Goal: Task Accomplishment & Management: Use online tool/utility

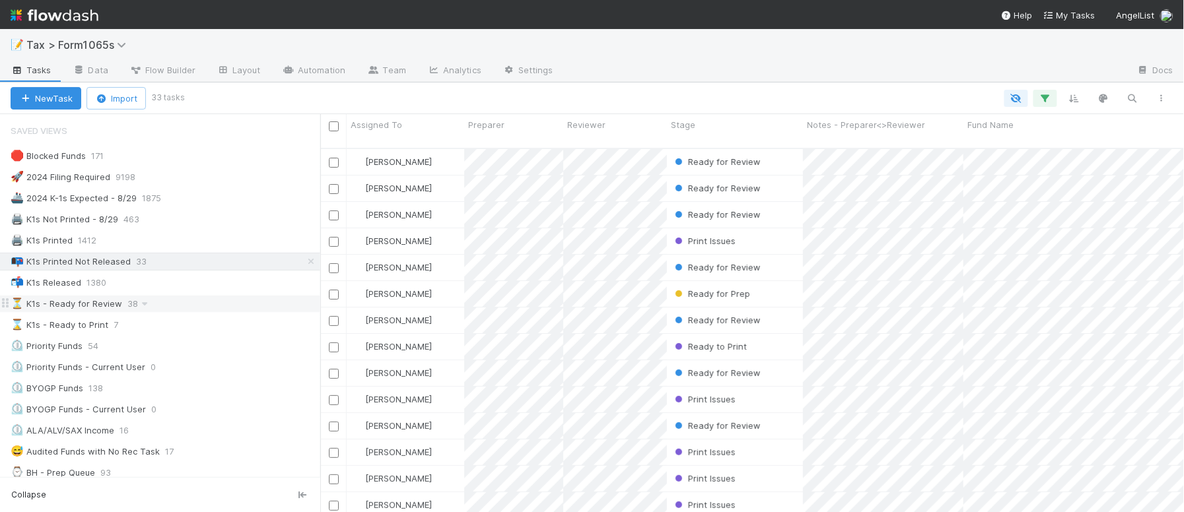
click at [239, 309] on div "⏳ K1s - Ready for Review 38" at bounding box center [166, 304] width 310 height 17
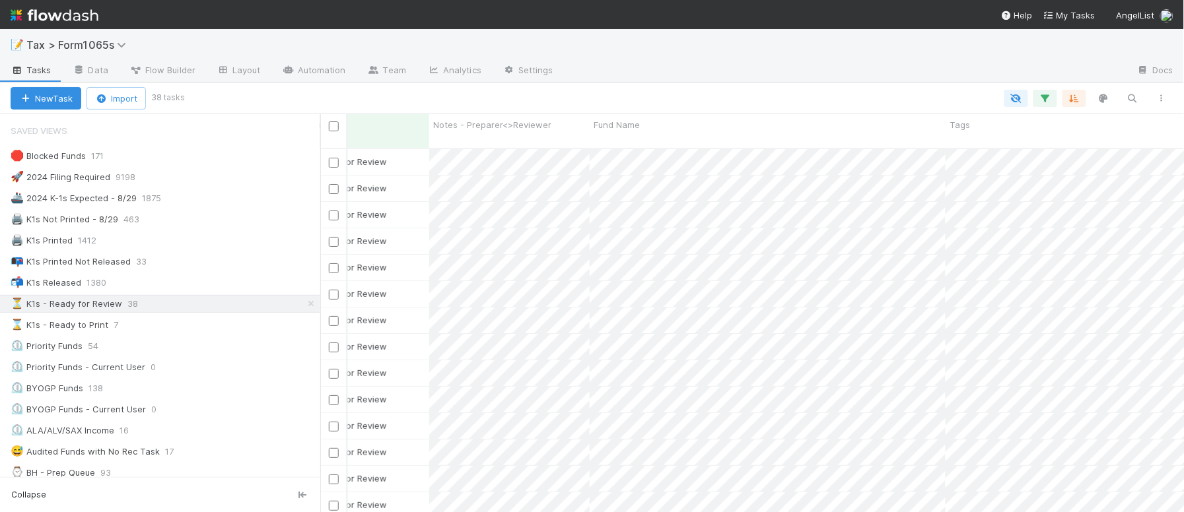
scroll to position [0, 327]
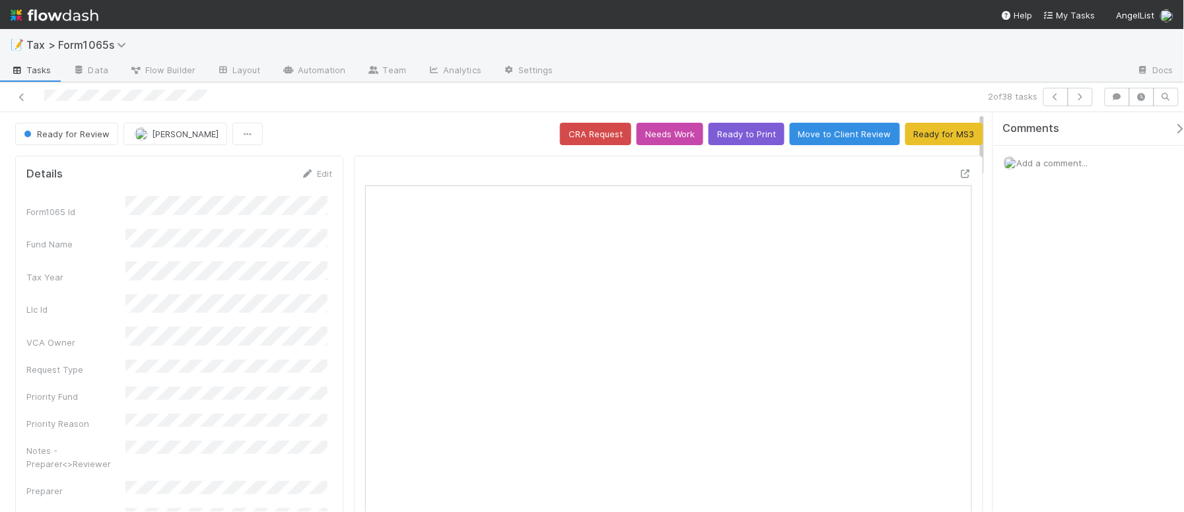
scroll to position [255, 586]
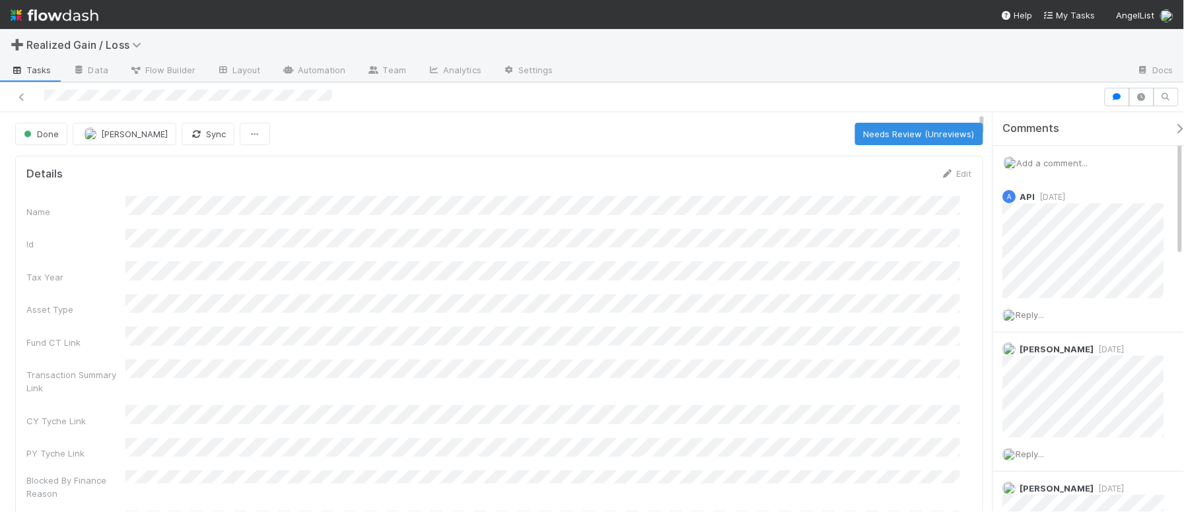
scroll to position [255, 921]
click at [18, 99] on icon at bounding box center [21, 97] width 13 height 9
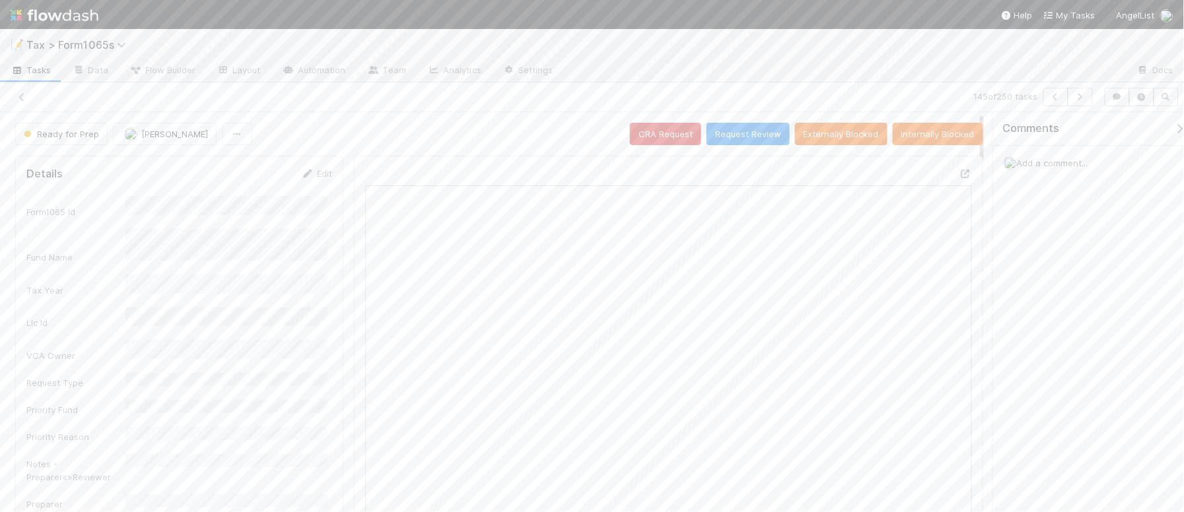
scroll to position [255, 586]
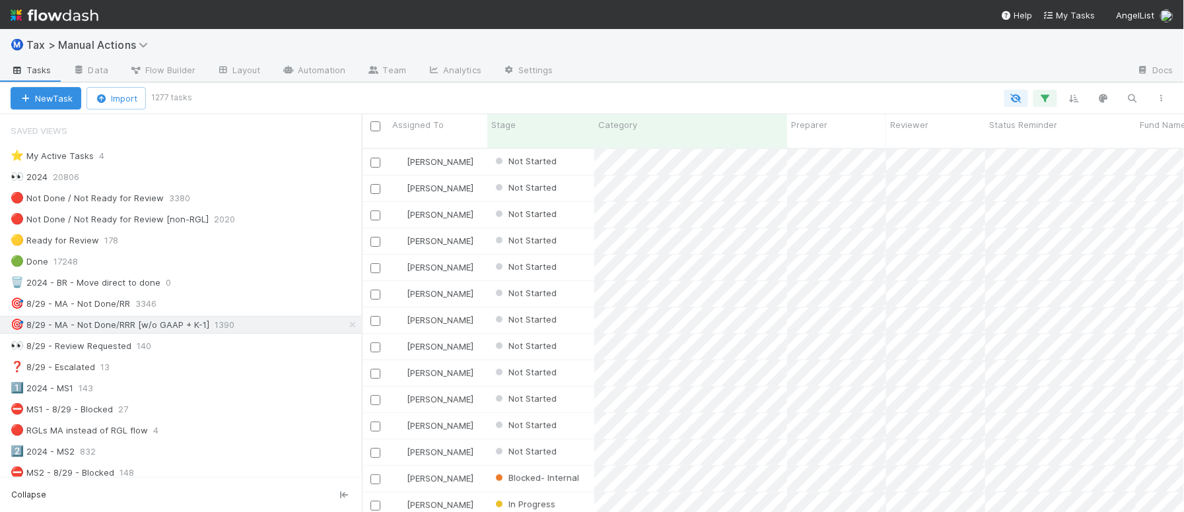
scroll to position [362, 809]
click at [1160, 99] on icon "button" at bounding box center [1161, 98] width 13 height 8
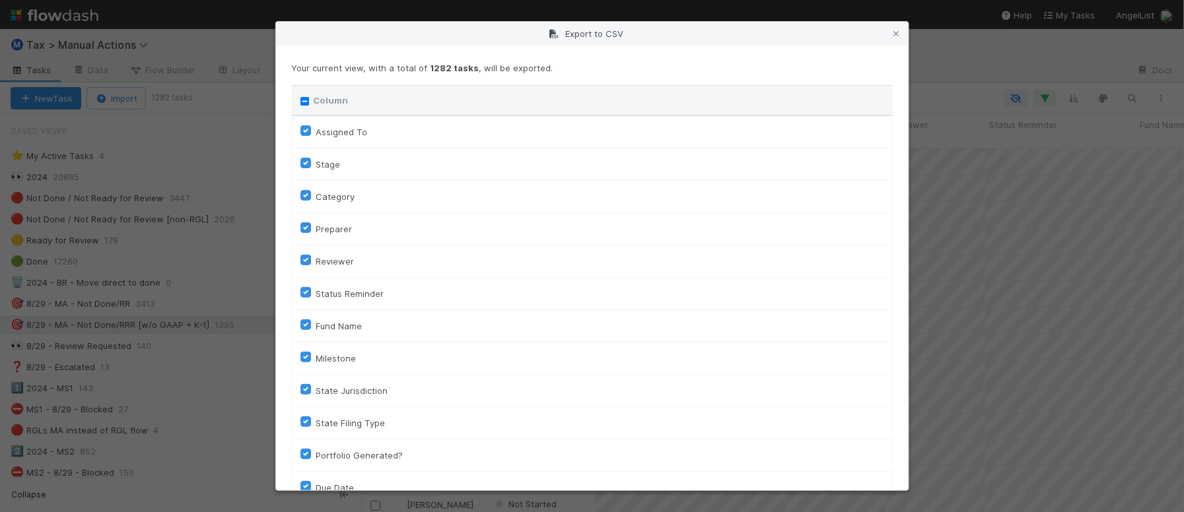
click at [305, 98] on input "Column" at bounding box center [304, 101] width 9 height 9
checkbox input "true"
click at [305, 98] on input "Column" at bounding box center [304, 101] width 9 height 9
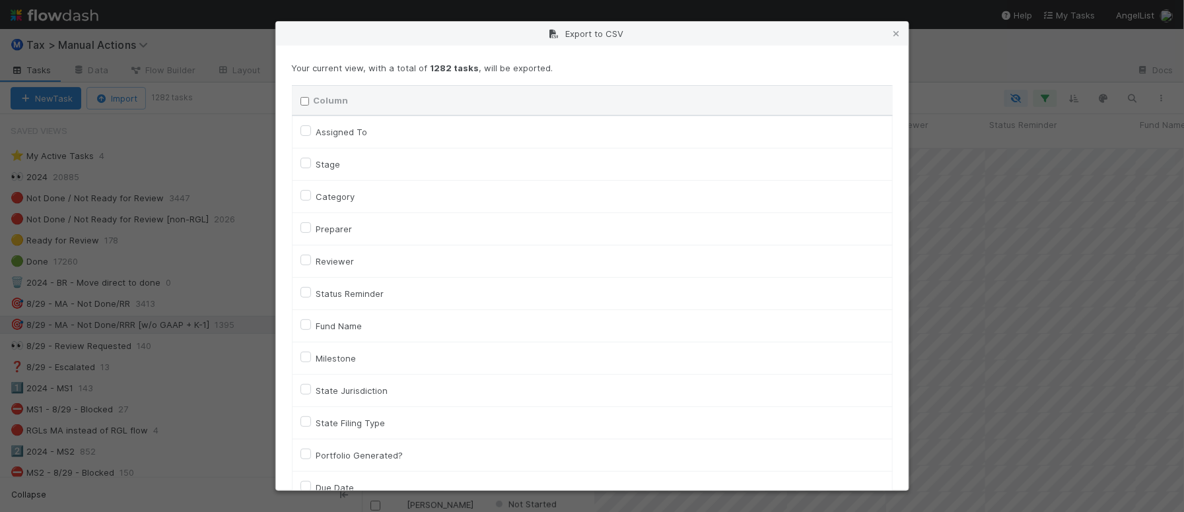
checkbox input "false"
checkbox To "false"
checkbox input "false"
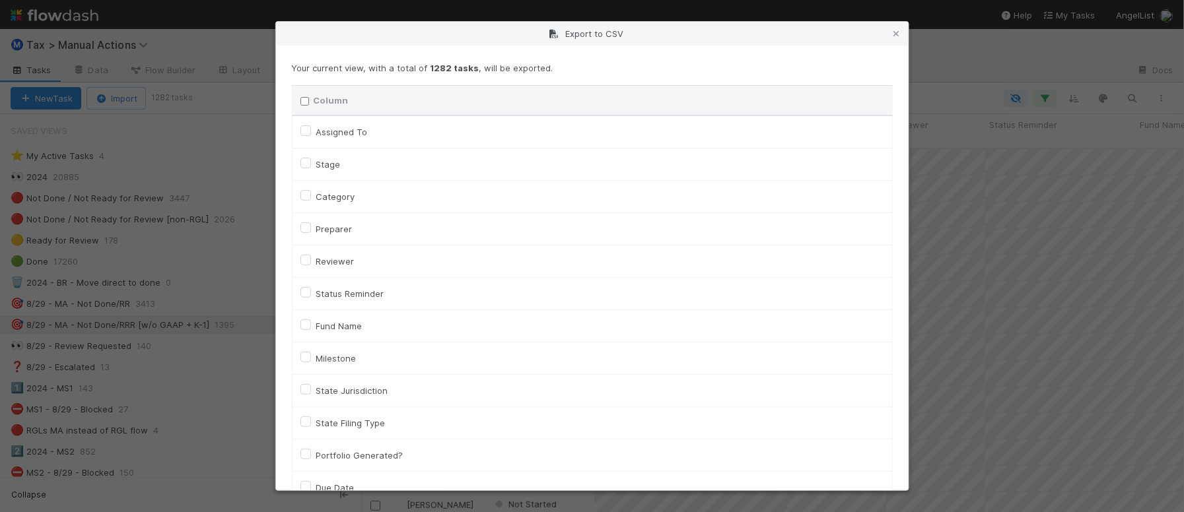
checkbox input "false"
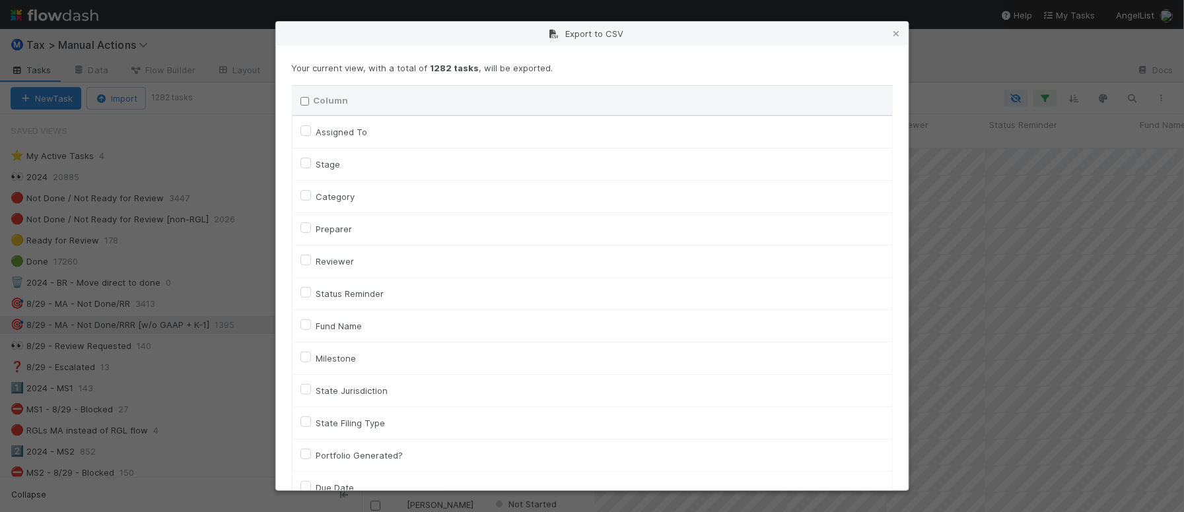
checkbox input "false"
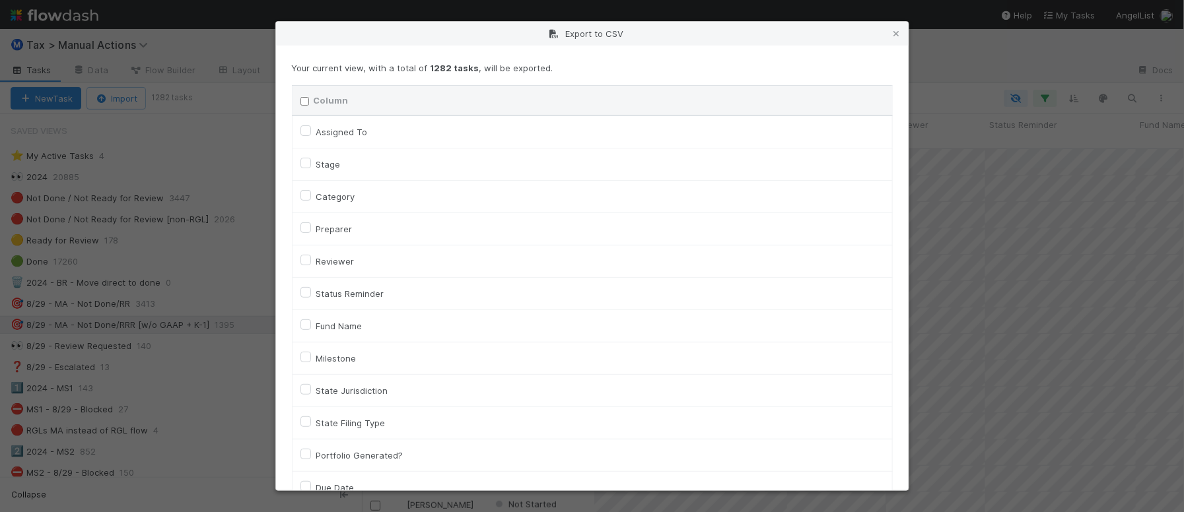
checkbox input "false"
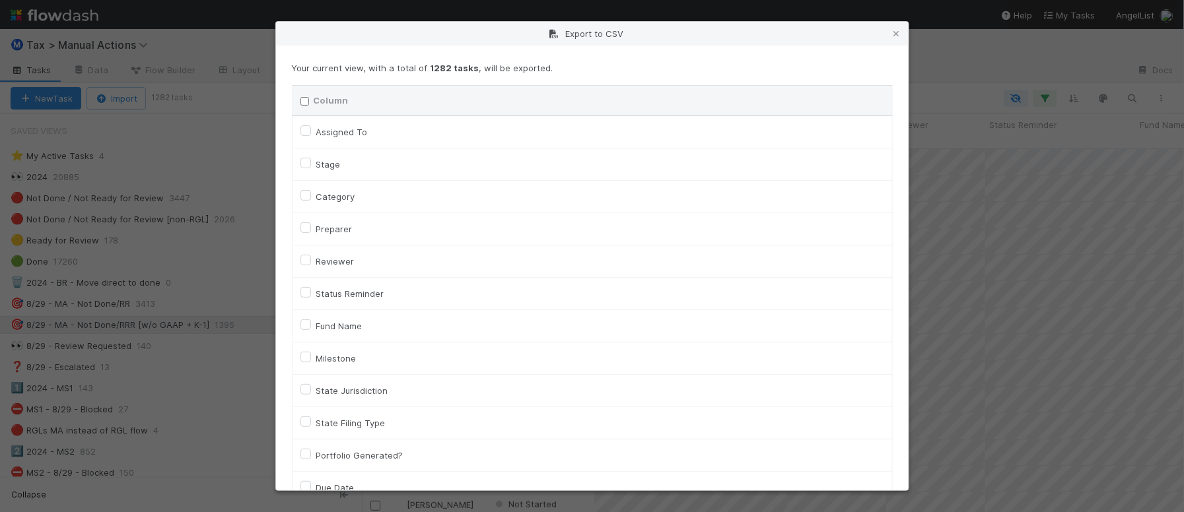
checkbox input "false"
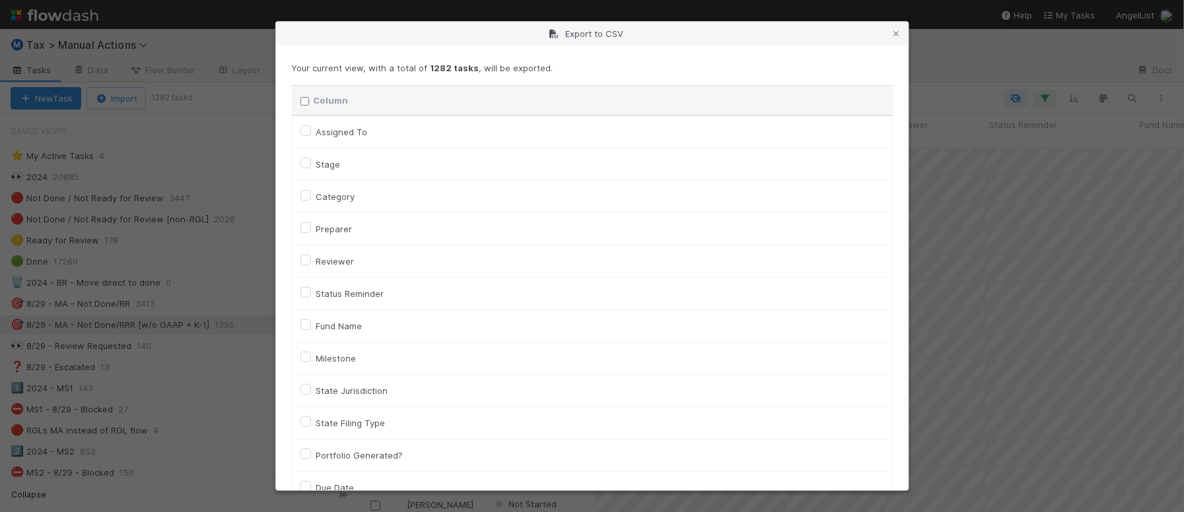
checkbox input "false"
checkbox On "false"
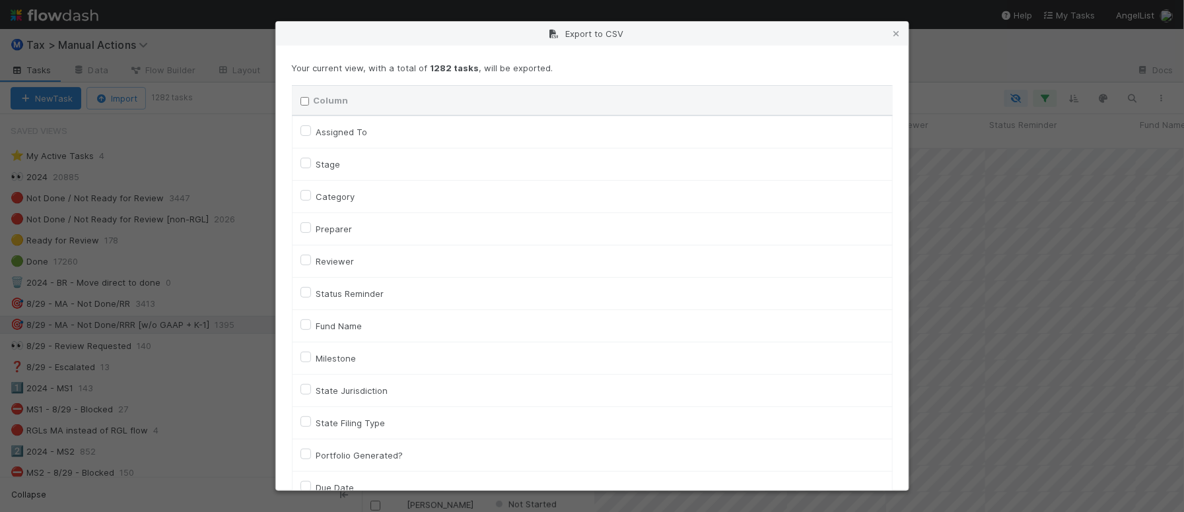
checkbox On "false"
checkbox input "false"
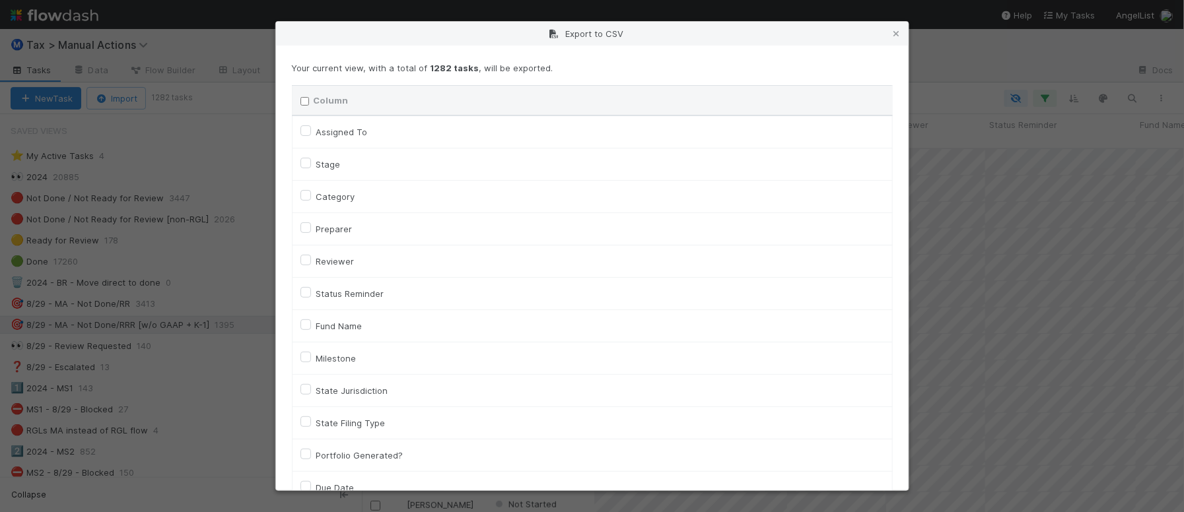
checkbox input "false"
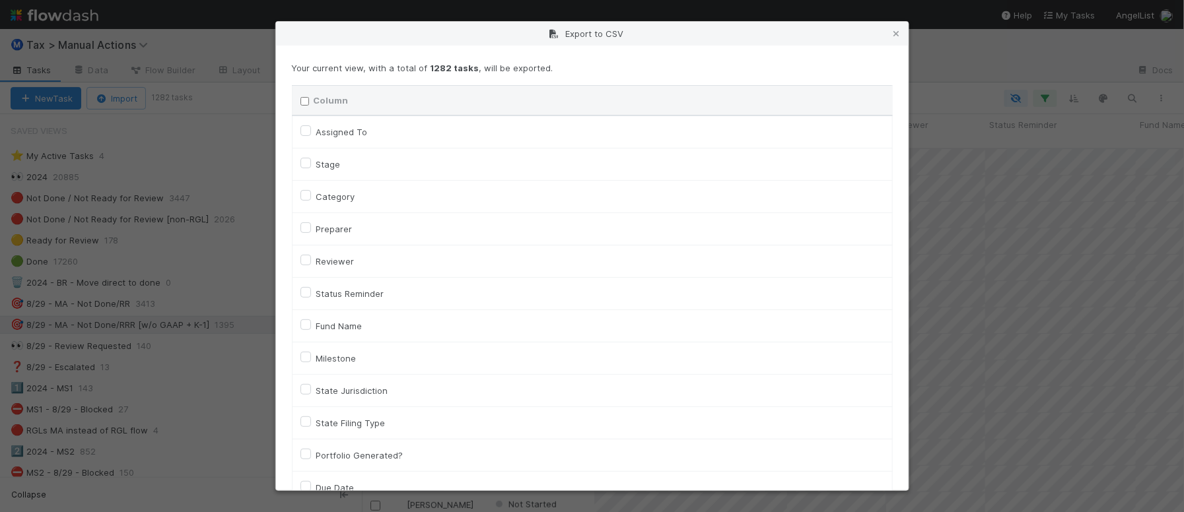
checkbox input "false"
checkbox URL "false"
click at [351, 129] on label "Assigned To" at bounding box center [341, 132] width 51 height 16
click at [311, 129] on To "Assigned To" at bounding box center [305, 130] width 11 height 12
checkbox To "true"
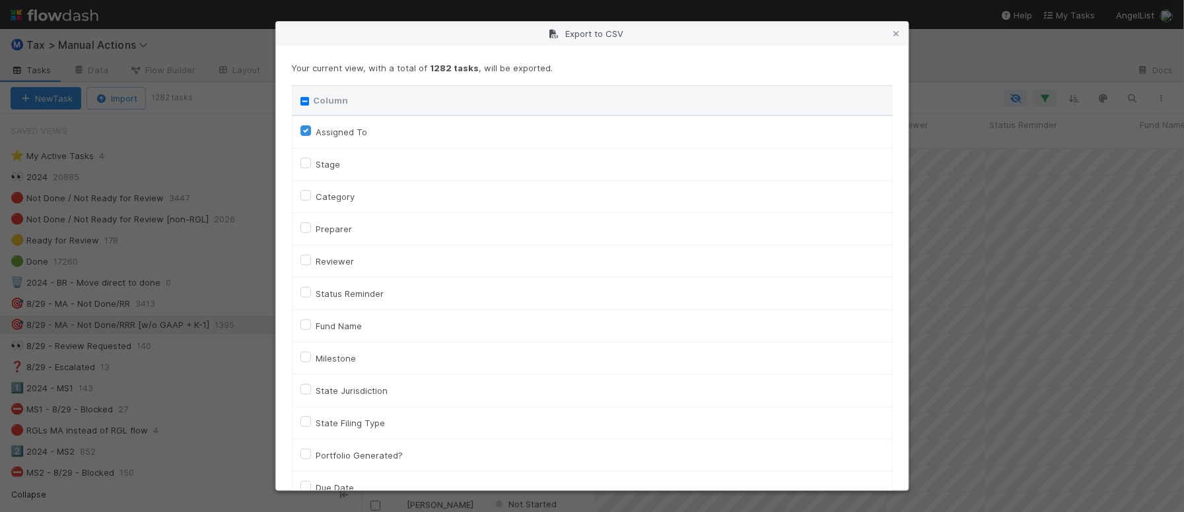
click at [337, 191] on label "Category" at bounding box center [335, 197] width 39 height 16
click at [311, 191] on input "Category" at bounding box center [305, 195] width 11 height 12
checkbox input "true"
click at [341, 328] on label "Fund Name" at bounding box center [339, 326] width 46 height 16
click at [311, 328] on input "Fund Name" at bounding box center [305, 324] width 11 height 12
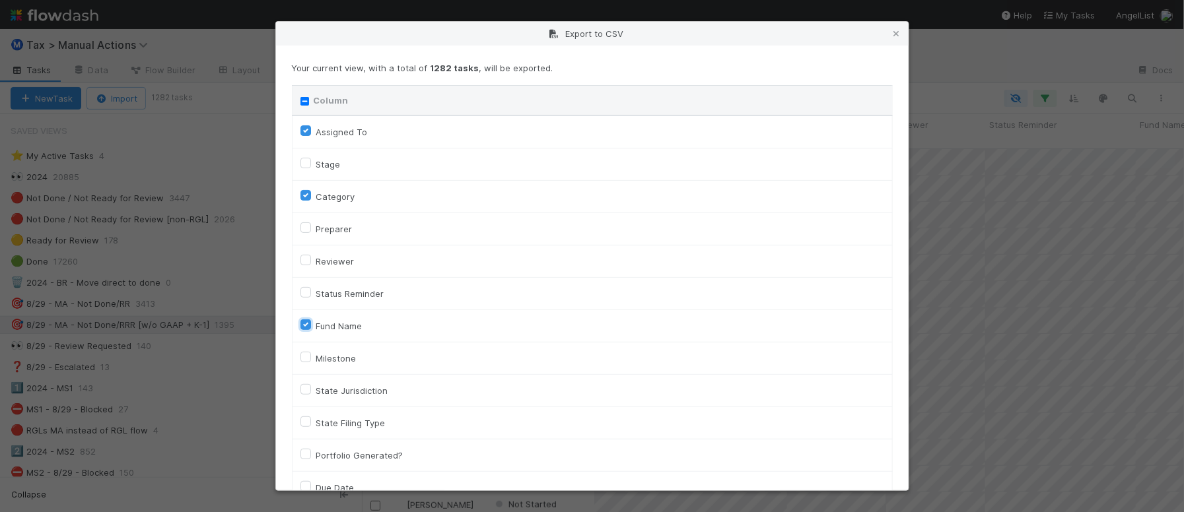
checkbox input "true"
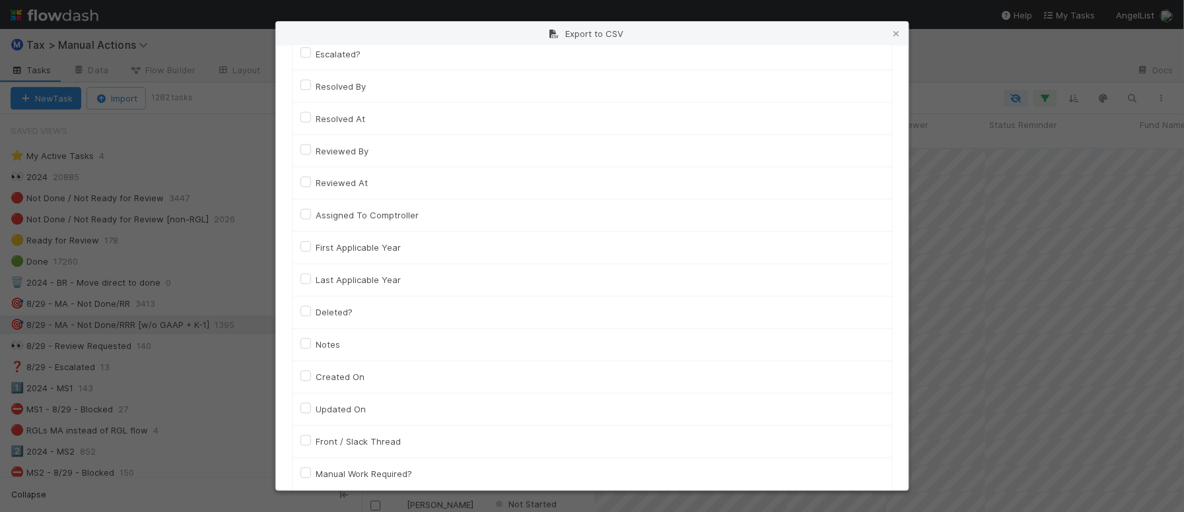
scroll to position [825, 0]
click at [330, 411] on label "Llc Id" at bounding box center [326, 407] width 21 height 16
click at [311, 411] on input "Llc Id" at bounding box center [305, 405] width 11 height 12
checkbox input "true"
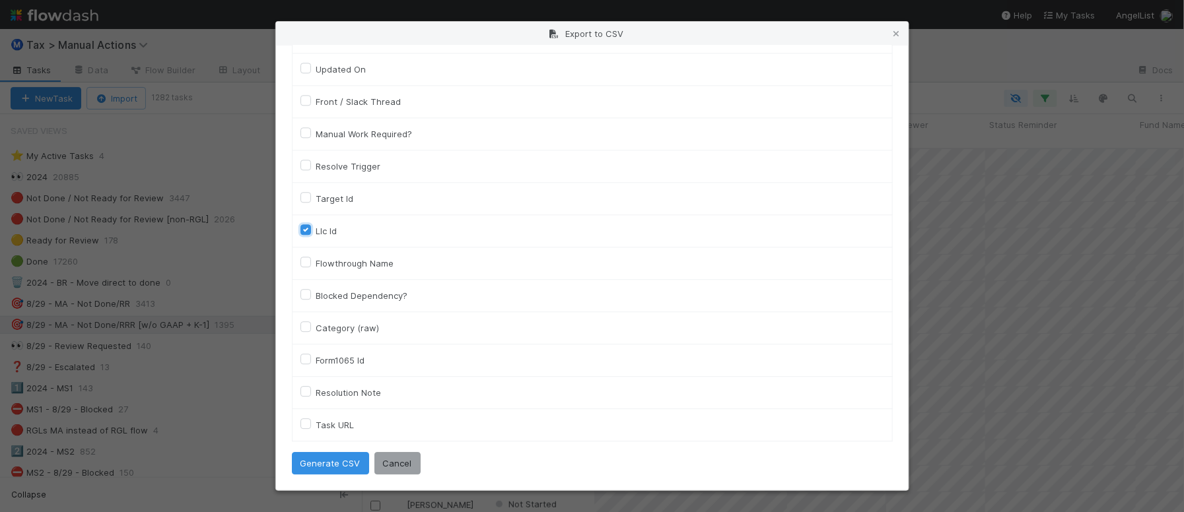
scroll to position [1007, 0]
click at [319, 459] on button "Generate CSV" at bounding box center [330, 463] width 77 height 22
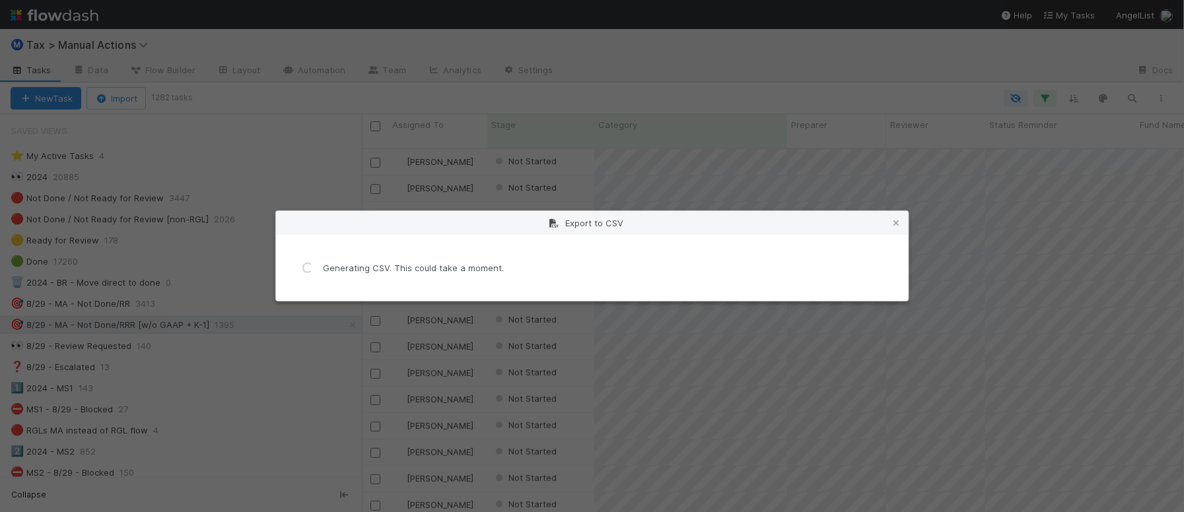
scroll to position [0, 0]
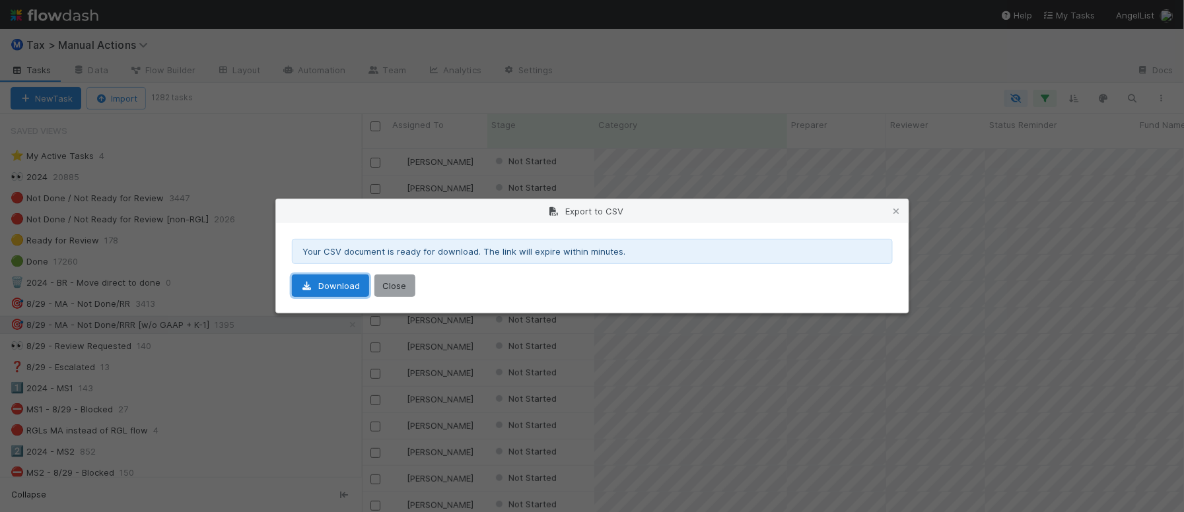
click at [324, 296] on link "Download" at bounding box center [330, 286] width 77 height 22
click at [888, 209] on div "Export to CSV" at bounding box center [592, 211] width 632 height 24
click at [892, 209] on icon at bounding box center [896, 211] width 13 height 9
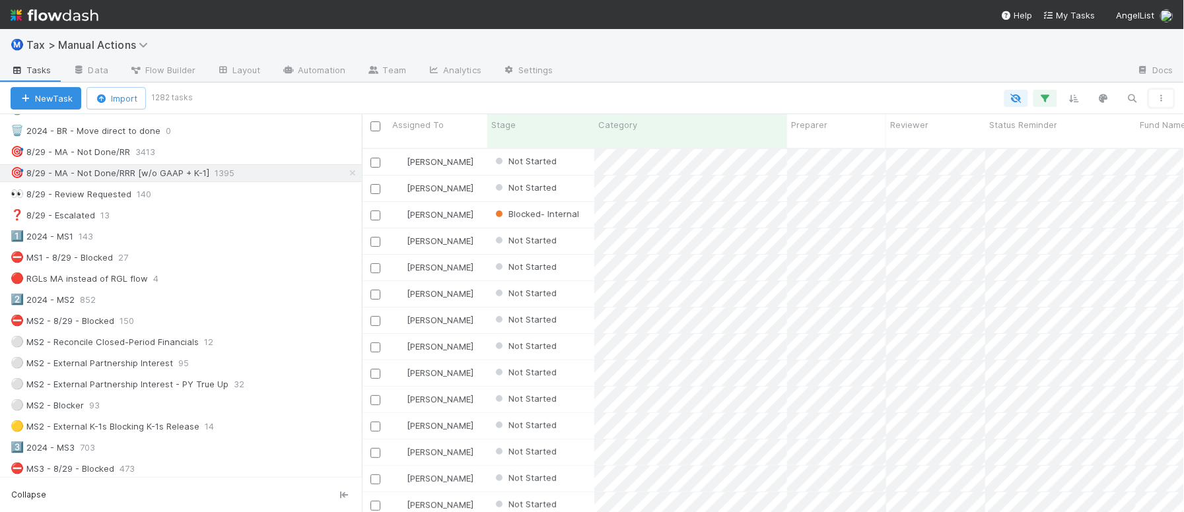
scroll to position [165, 0]
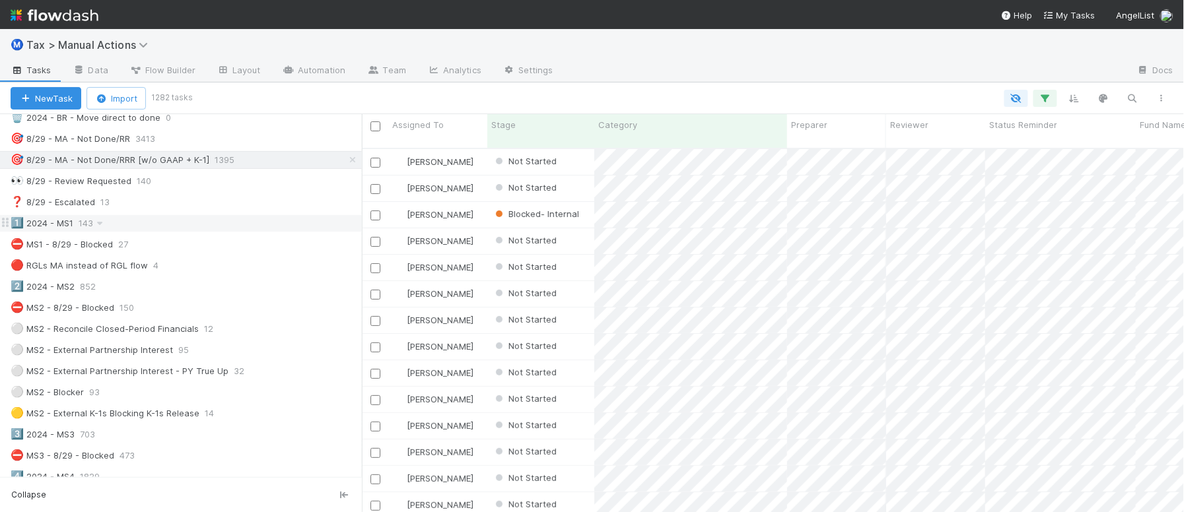
click at [196, 223] on div "1️⃣ 2024 - MS1 143" at bounding box center [186, 223] width 351 height 17
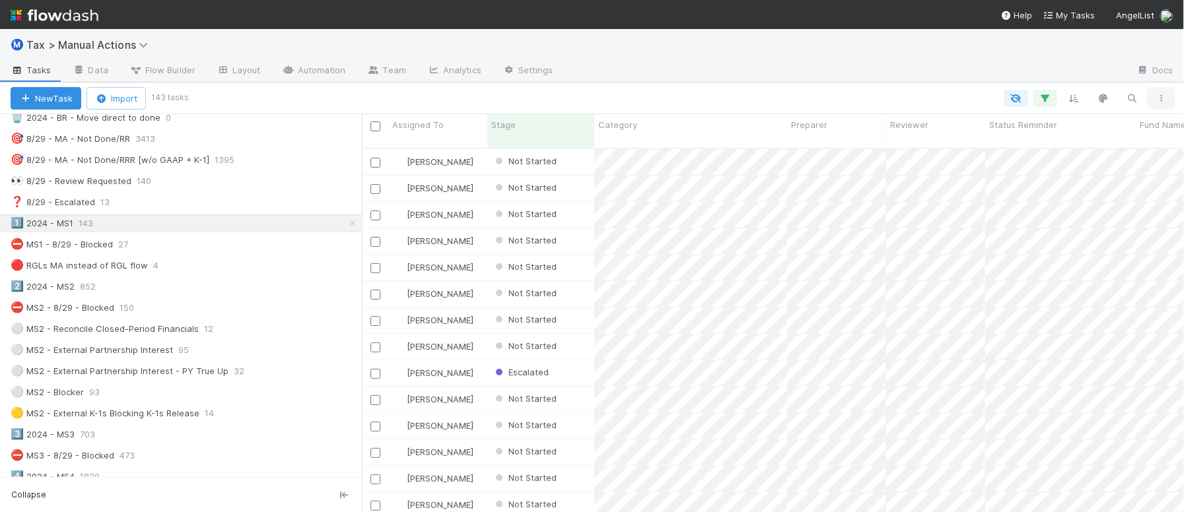
click at [1169, 92] on button "button" at bounding box center [1161, 98] width 24 height 17
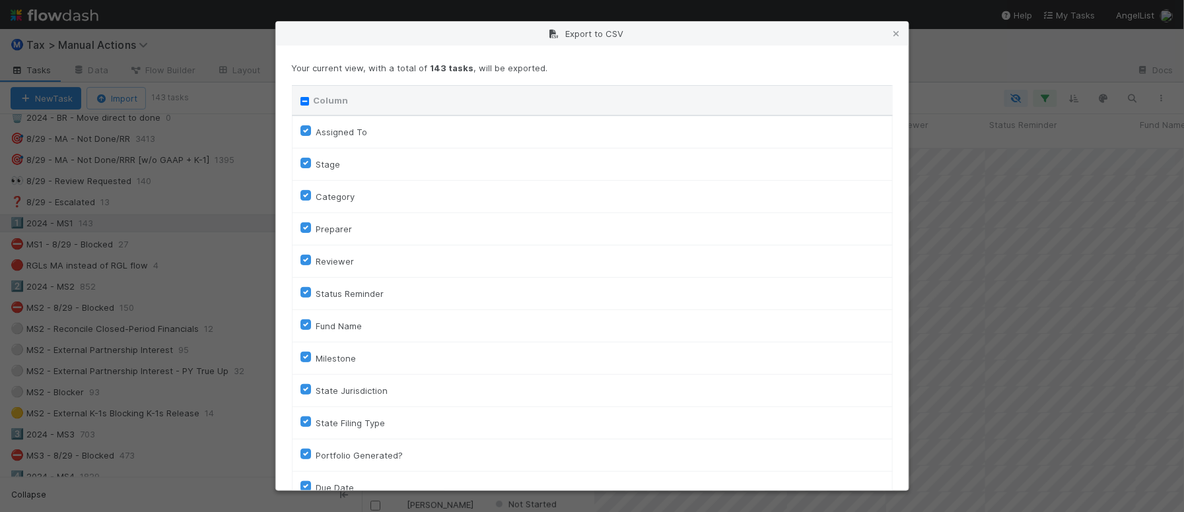
click at [302, 99] on input "Column" at bounding box center [304, 101] width 9 height 9
checkbox input "true"
click at [302, 99] on input "Column" at bounding box center [304, 101] width 9 height 9
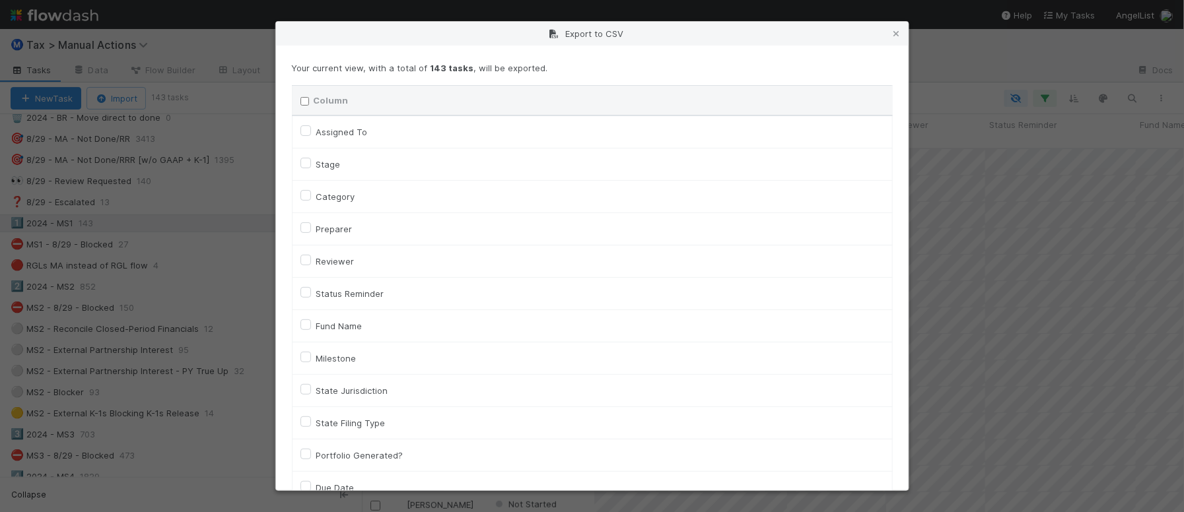
checkbox input "false"
checkbox To "false"
checkbox input "false"
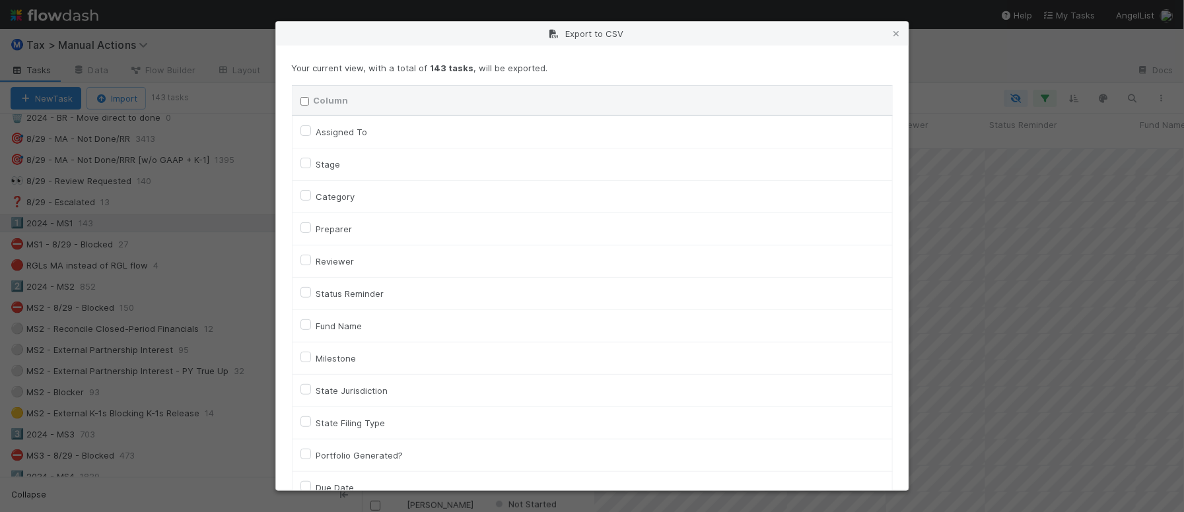
checkbox input "false"
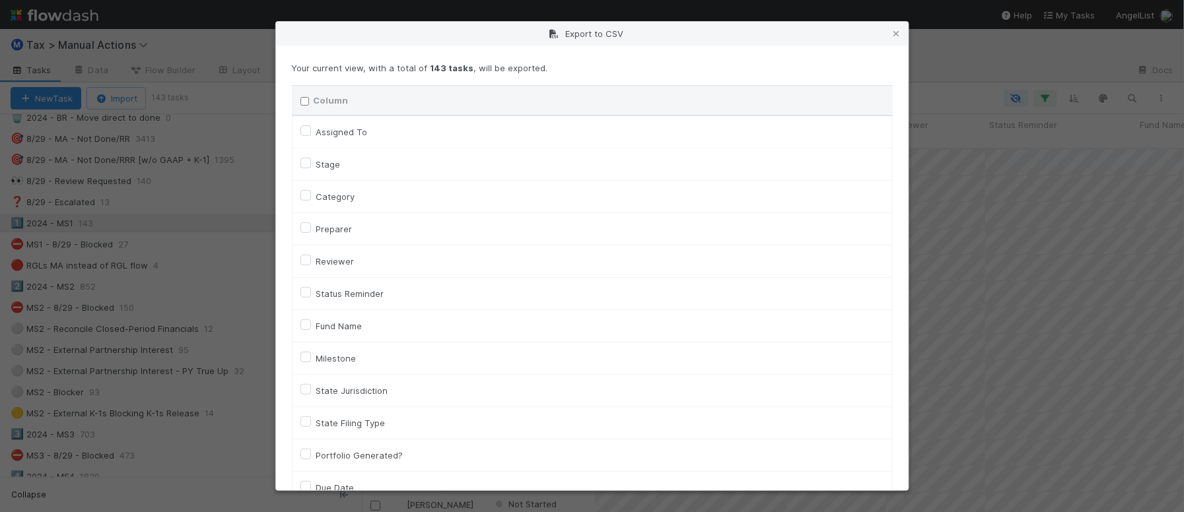
checkbox input "false"
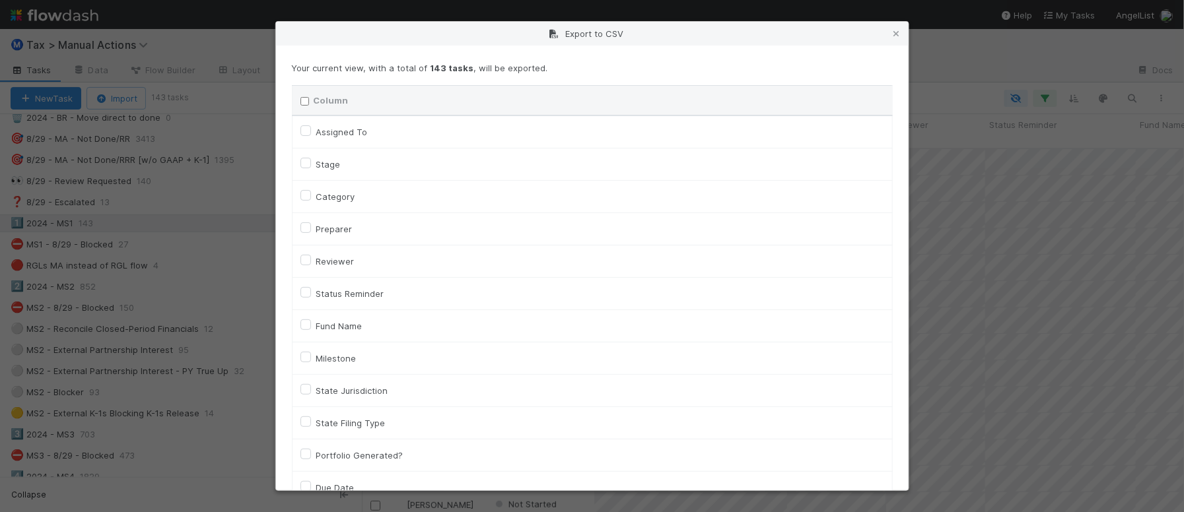
checkbox input "false"
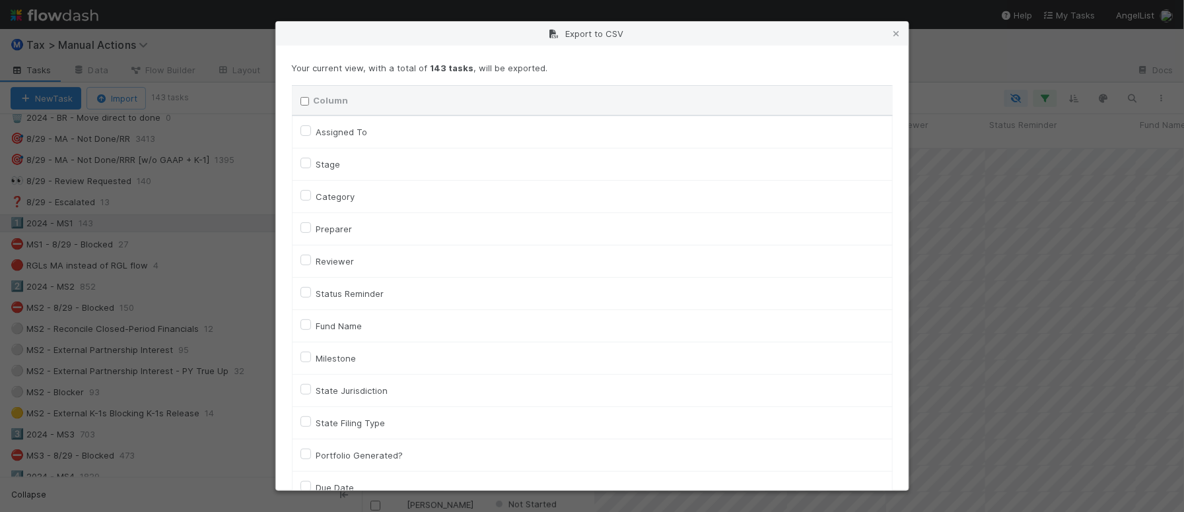
checkbox input "false"
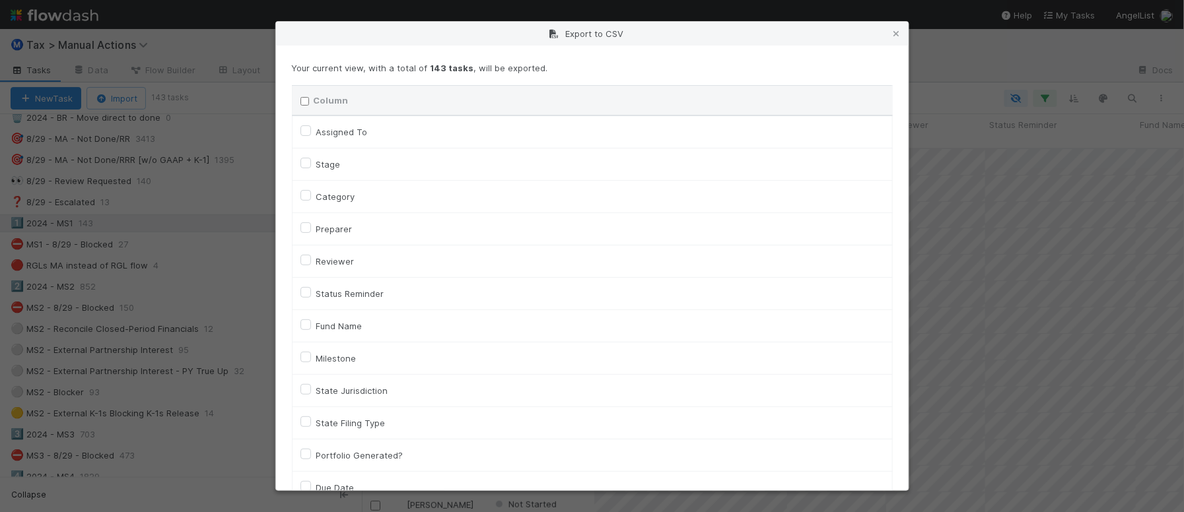
checkbox input "false"
checkbox On "false"
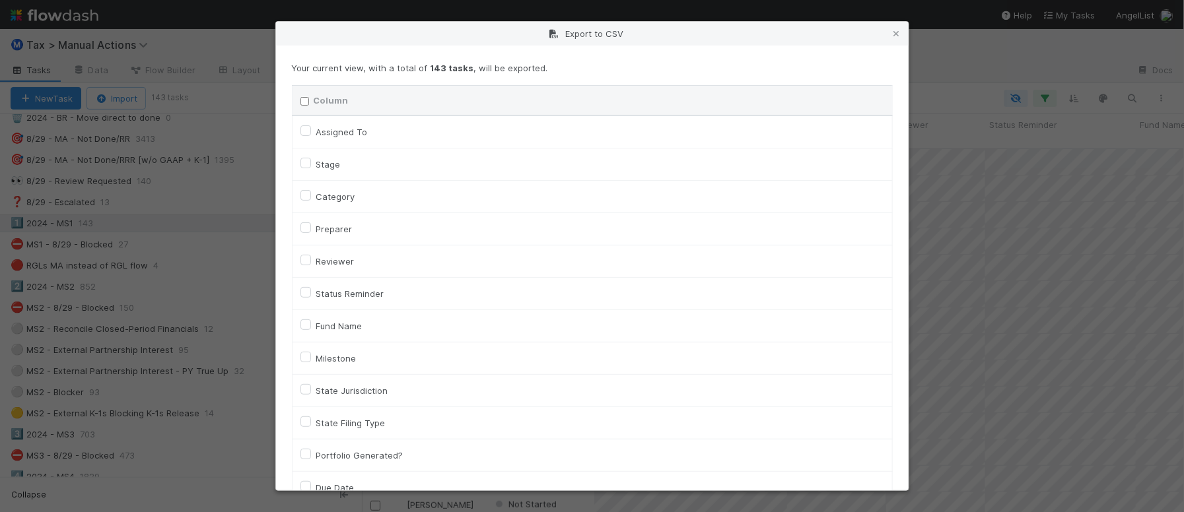
checkbox On "false"
checkbox input "false"
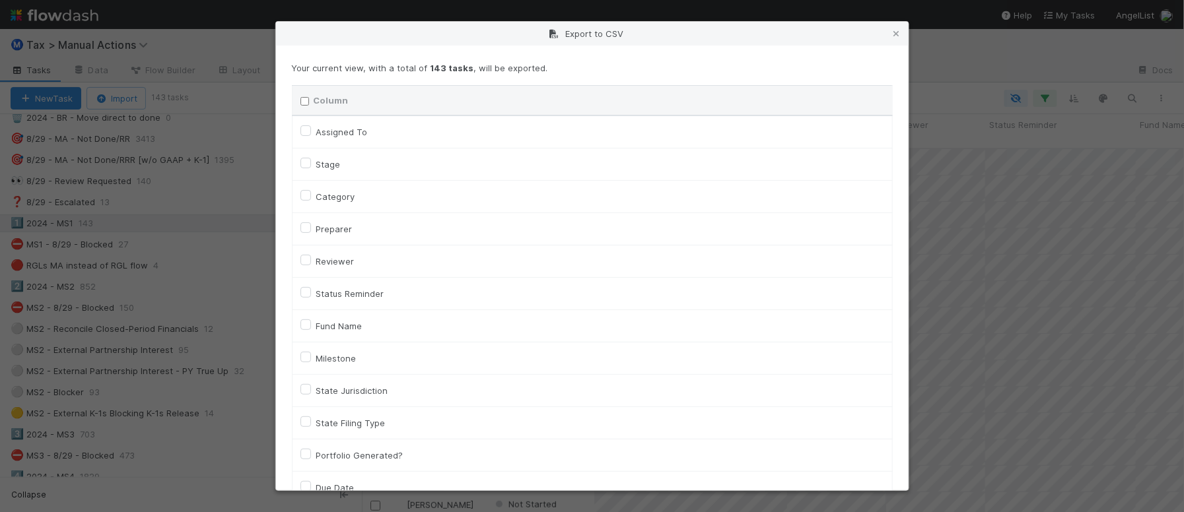
checkbox input "false"
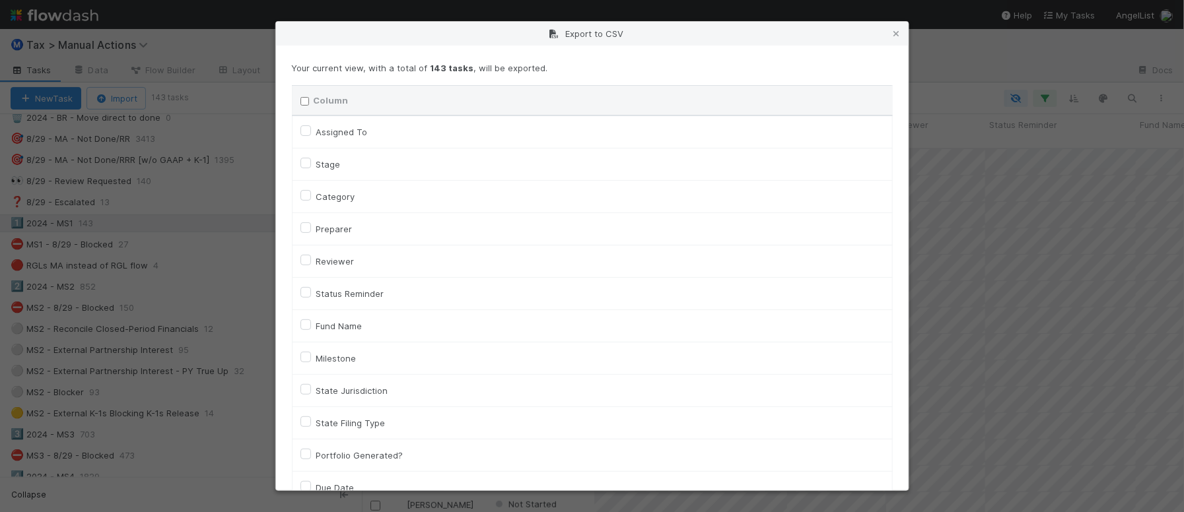
checkbox input "false"
checkbox URL "false"
click at [355, 133] on label "Assigned To" at bounding box center [341, 132] width 51 height 16
click at [311, 133] on To "Assigned To" at bounding box center [305, 130] width 11 height 12
checkbox To "true"
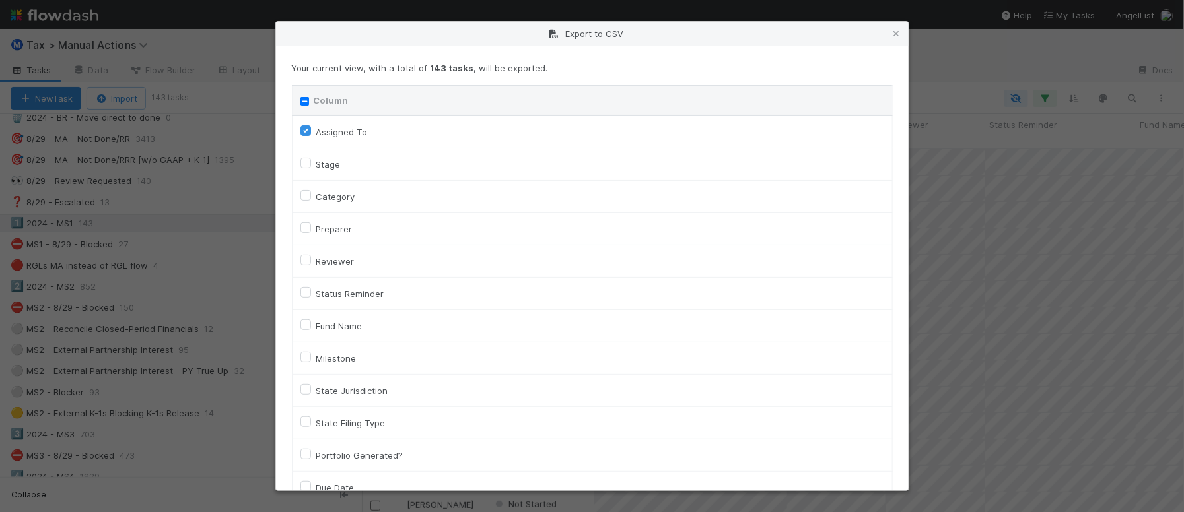
click at [342, 193] on label "Category" at bounding box center [335, 197] width 39 height 16
click at [311, 193] on input "Category" at bounding box center [305, 195] width 11 height 12
checkbox input "true"
click at [338, 327] on label "Fund Name" at bounding box center [339, 326] width 46 height 16
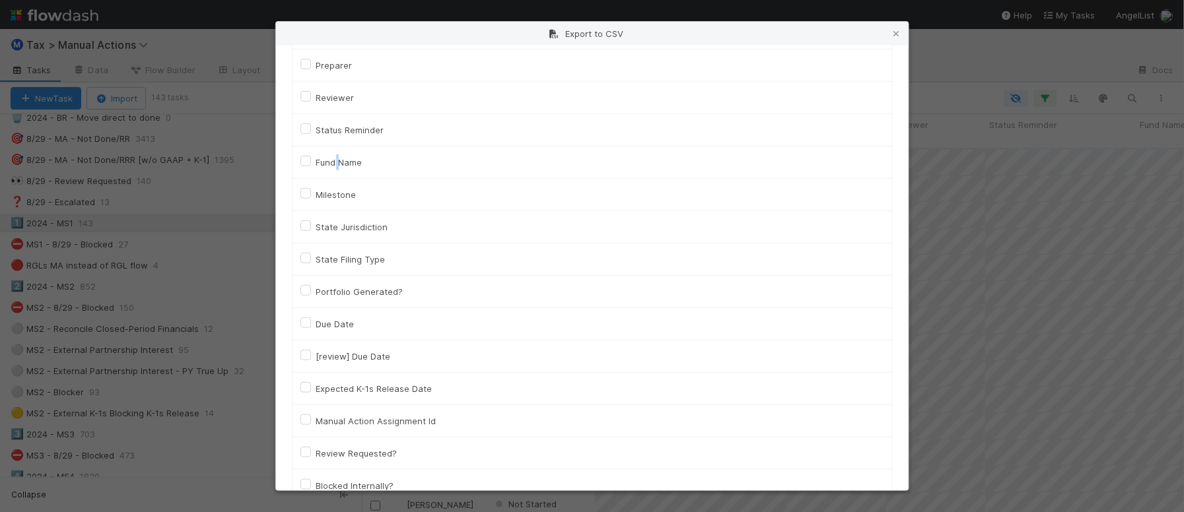
scroll to position [165, 0]
click at [316, 160] on label "Fund Name" at bounding box center [339, 161] width 46 height 16
click at [306, 160] on input "Fund Name" at bounding box center [305, 159] width 11 height 12
checkbox input "true"
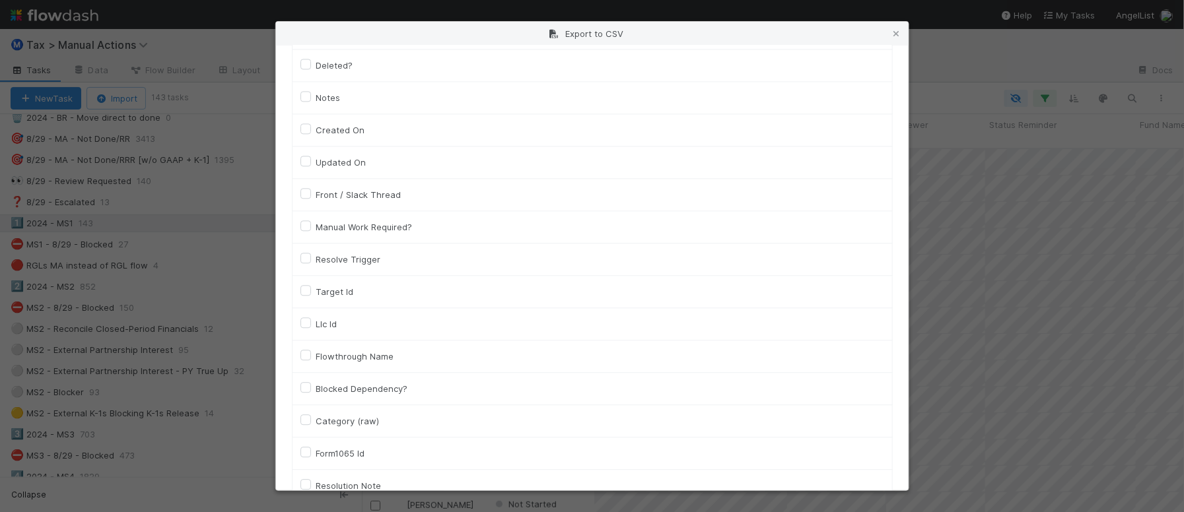
click at [331, 331] on label "Llc Id" at bounding box center [326, 324] width 21 height 16
click at [311, 328] on input "Llc Id" at bounding box center [305, 322] width 11 height 12
checkbox input "true"
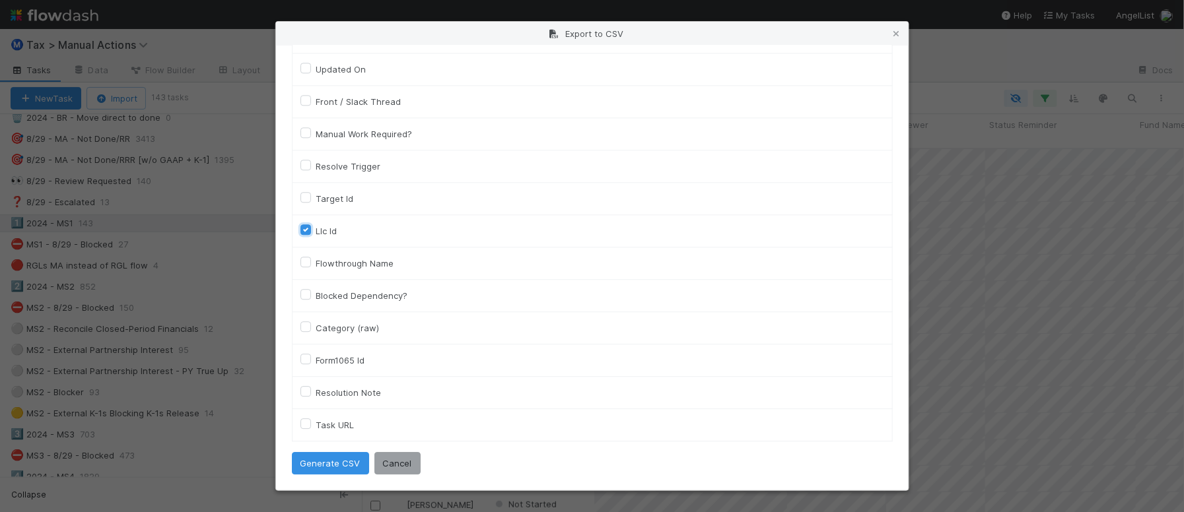
scroll to position [1007, 0]
click at [325, 458] on button "Generate CSV" at bounding box center [330, 463] width 77 height 22
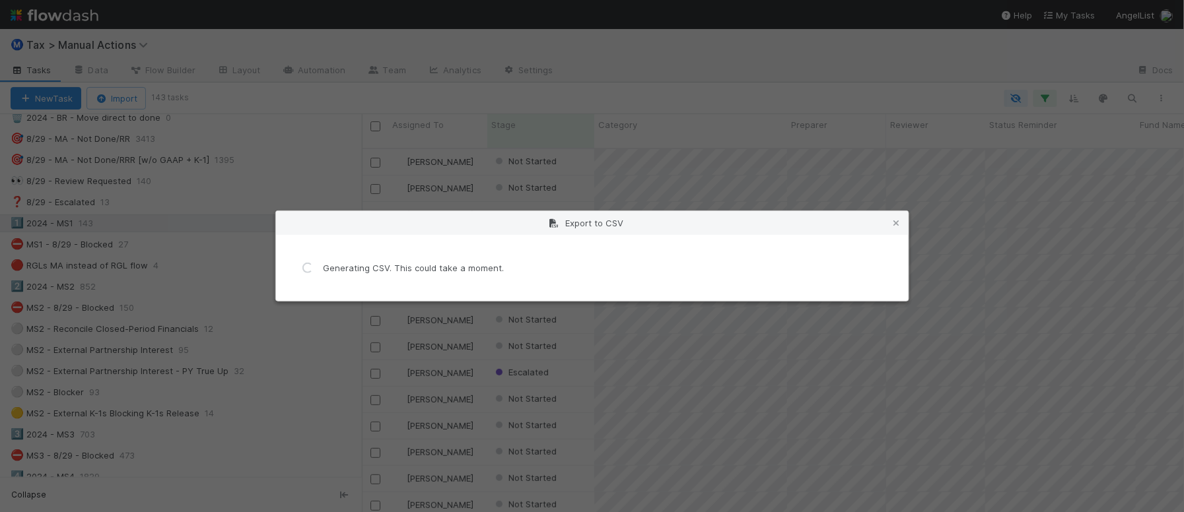
scroll to position [0, 0]
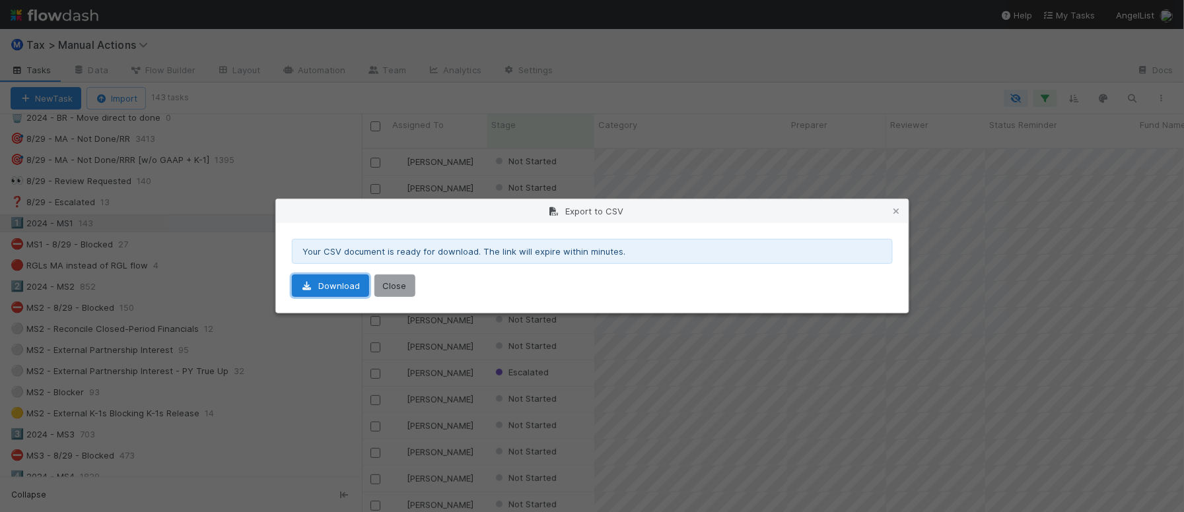
click at [350, 291] on link "Download" at bounding box center [330, 286] width 77 height 22
click at [901, 209] on icon at bounding box center [896, 211] width 13 height 9
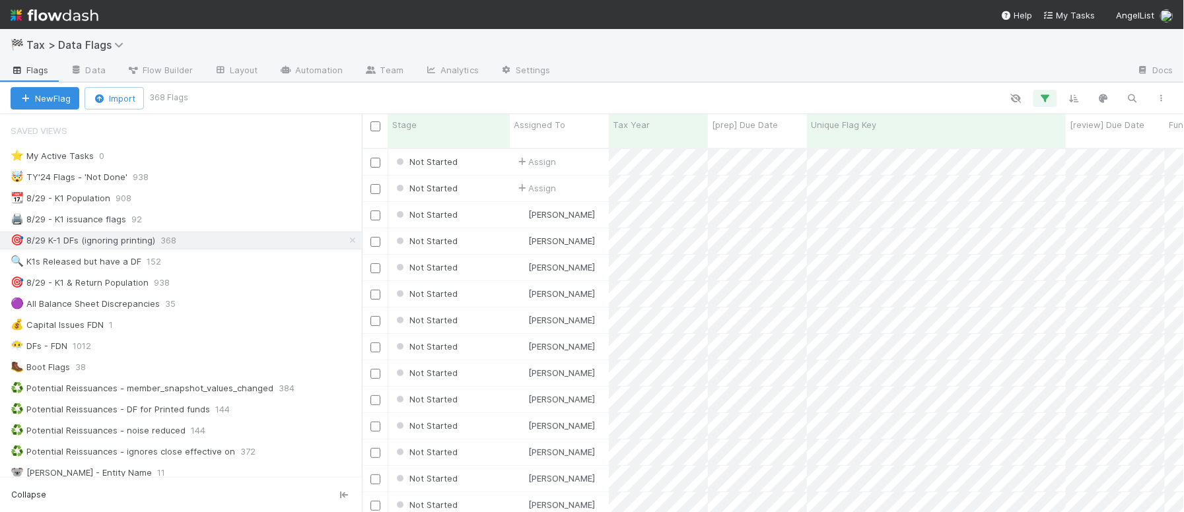
scroll to position [362, 809]
click at [1164, 103] on button "button" at bounding box center [1161, 98] width 24 height 17
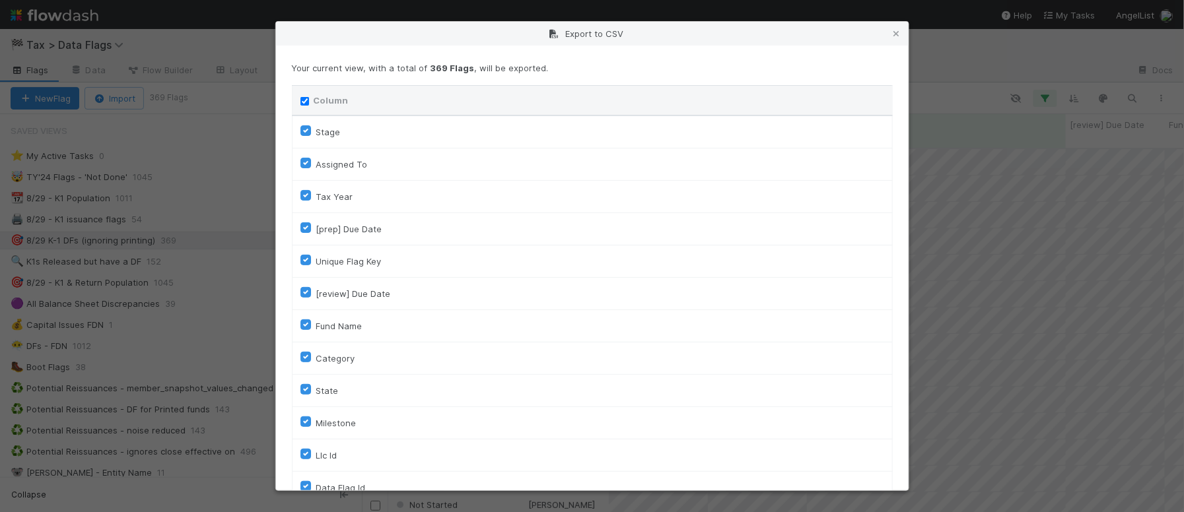
click at [304, 100] on input "Column" at bounding box center [304, 101] width 9 height 9
checkbox input "false"
checkbox To "false"
checkbox input "false"
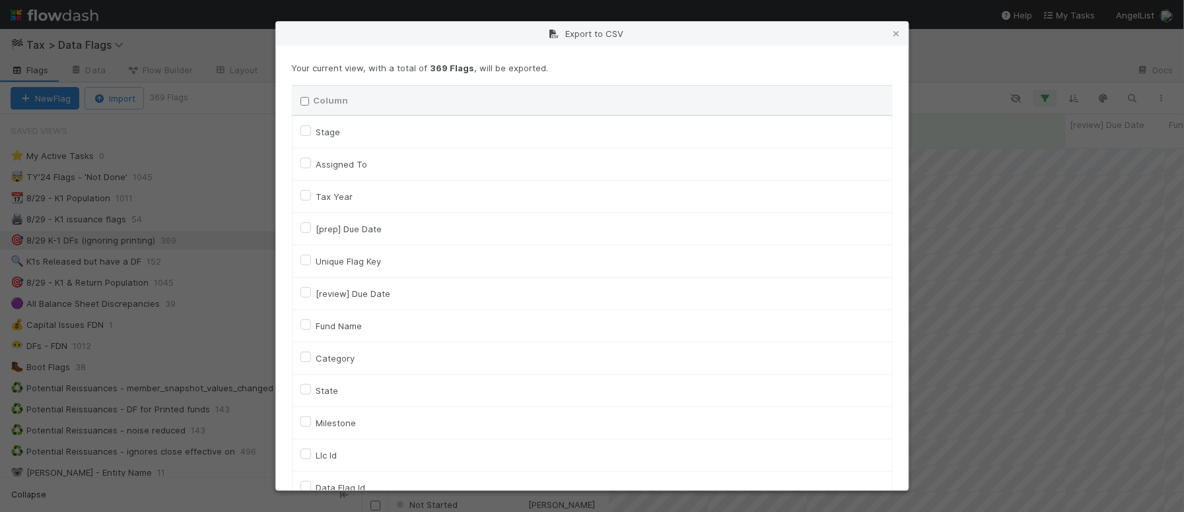
checkbox input "false"
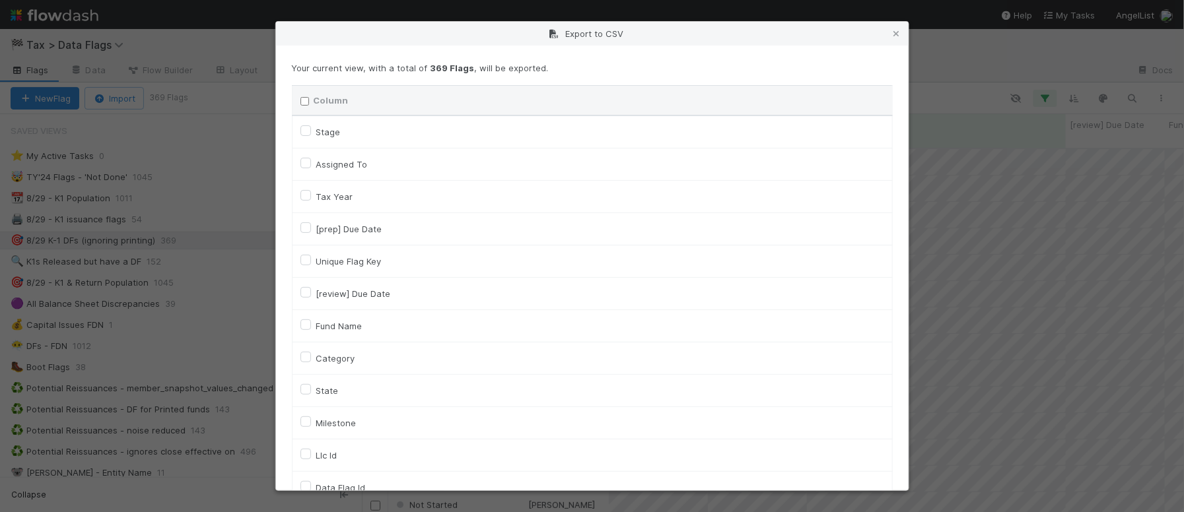
checkbox input "false"
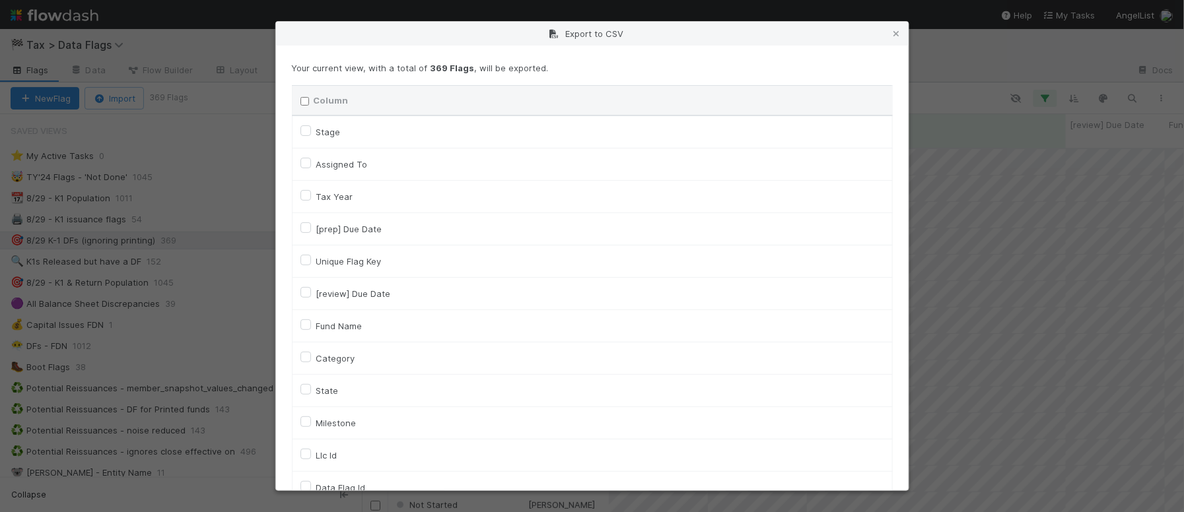
checkbox On "false"
checkbox input "false"
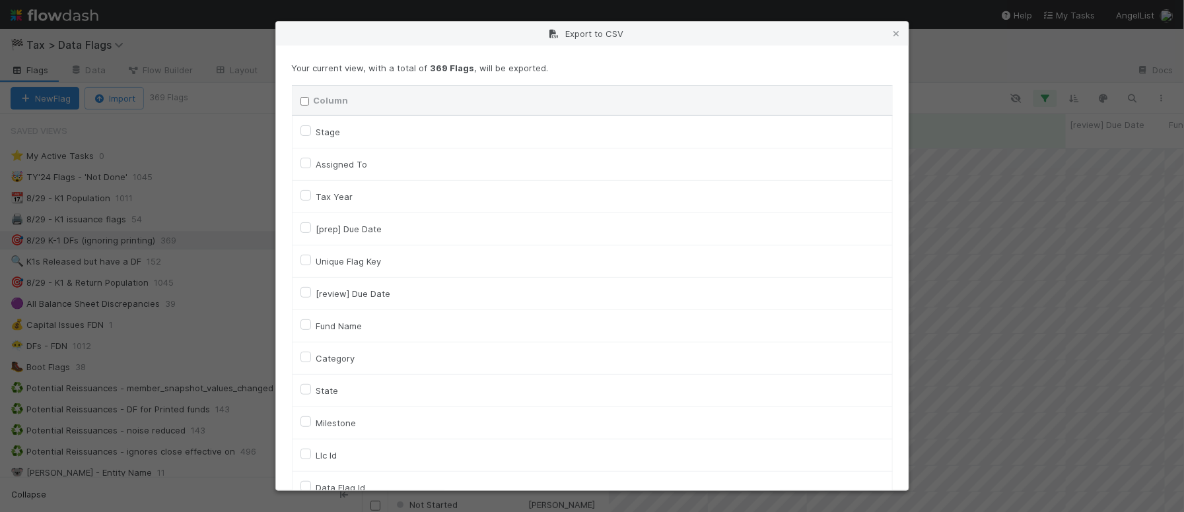
checkbox input "false"
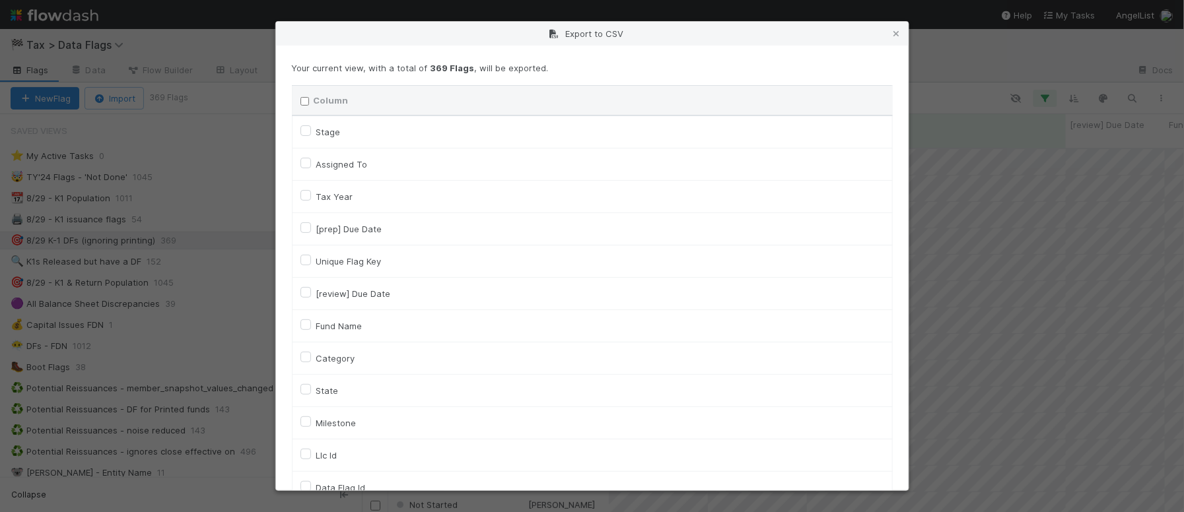
checkbox input "false"
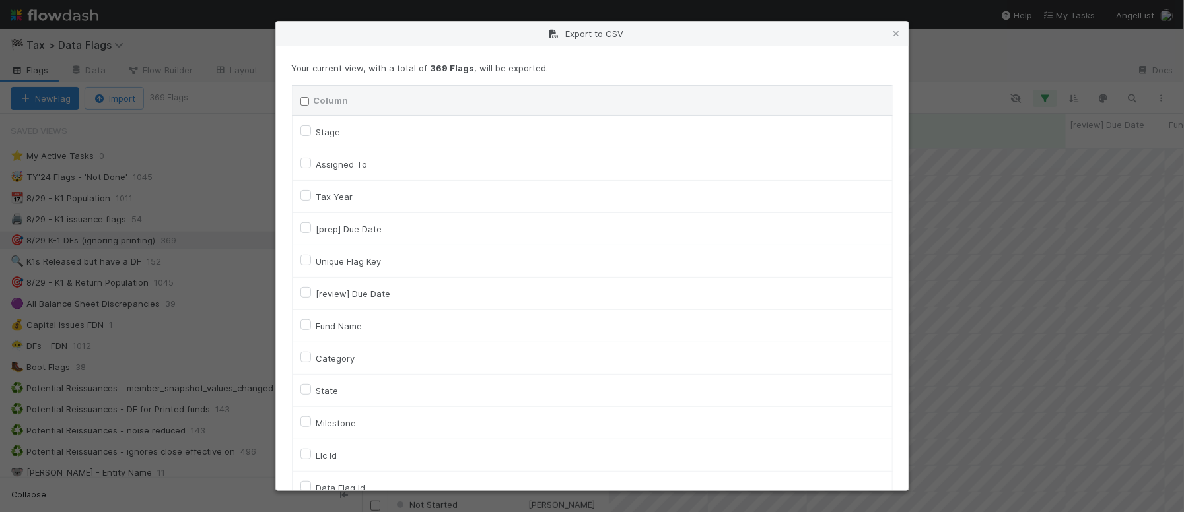
checkbox input "false"
checkbox URL "false"
click at [330, 164] on label "Assigned To" at bounding box center [341, 164] width 51 height 16
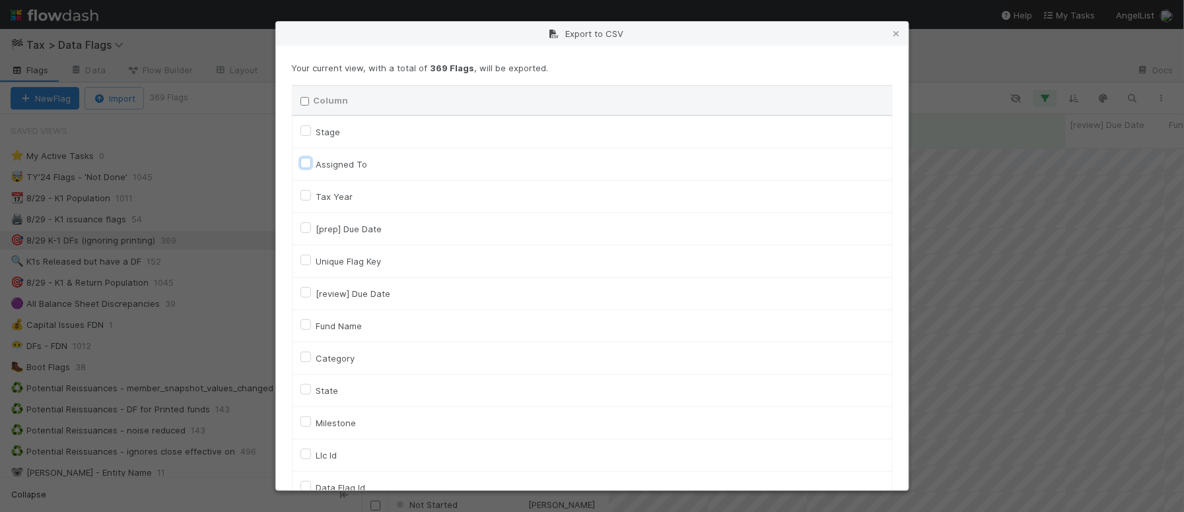
click at [311, 164] on To "Assigned To" at bounding box center [305, 162] width 11 height 12
checkbox To "true"
click at [328, 360] on label "Category" at bounding box center [335, 359] width 39 height 16
click at [311, 360] on input "Category" at bounding box center [305, 357] width 11 height 12
checkbox input "true"
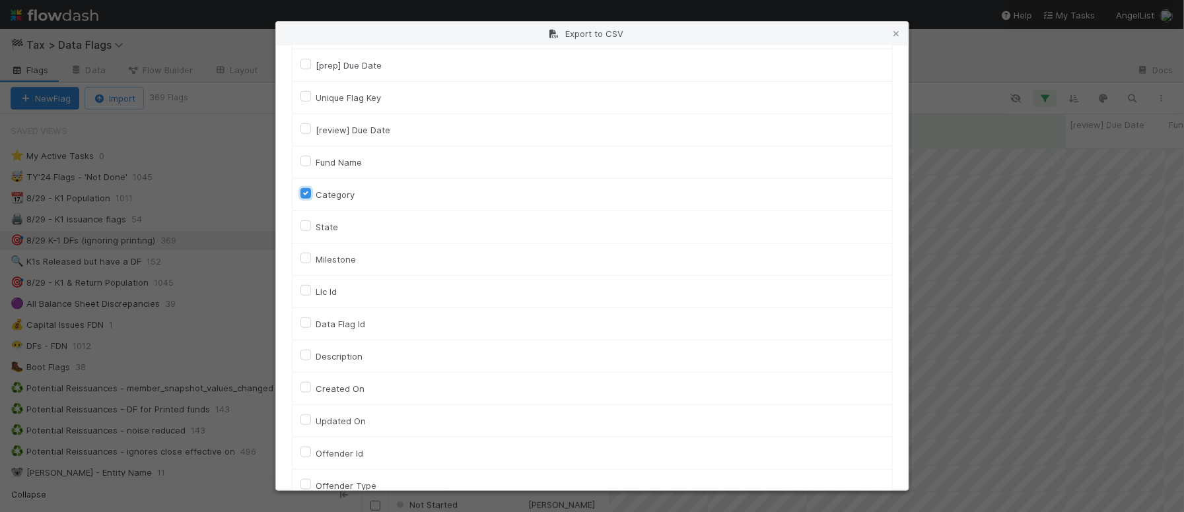
scroll to position [165, 0]
click at [331, 296] on label "Llc Id" at bounding box center [326, 291] width 21 height 16
click at [311, 294] on input "Llc Id" at bounding box center [305, 289] width 11 height 12
checkbox input "true"
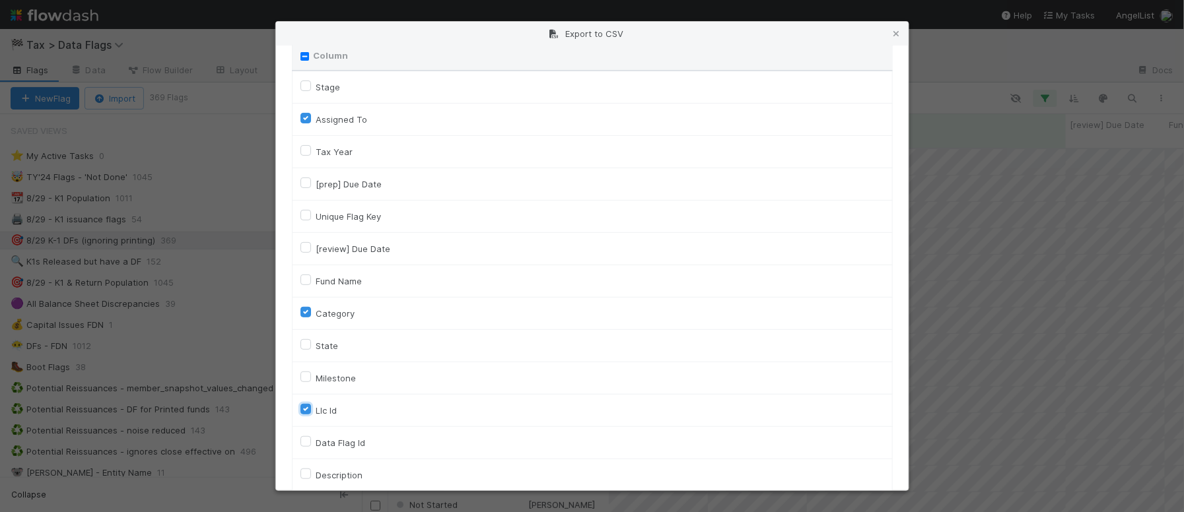
scroll to position [0, 0]
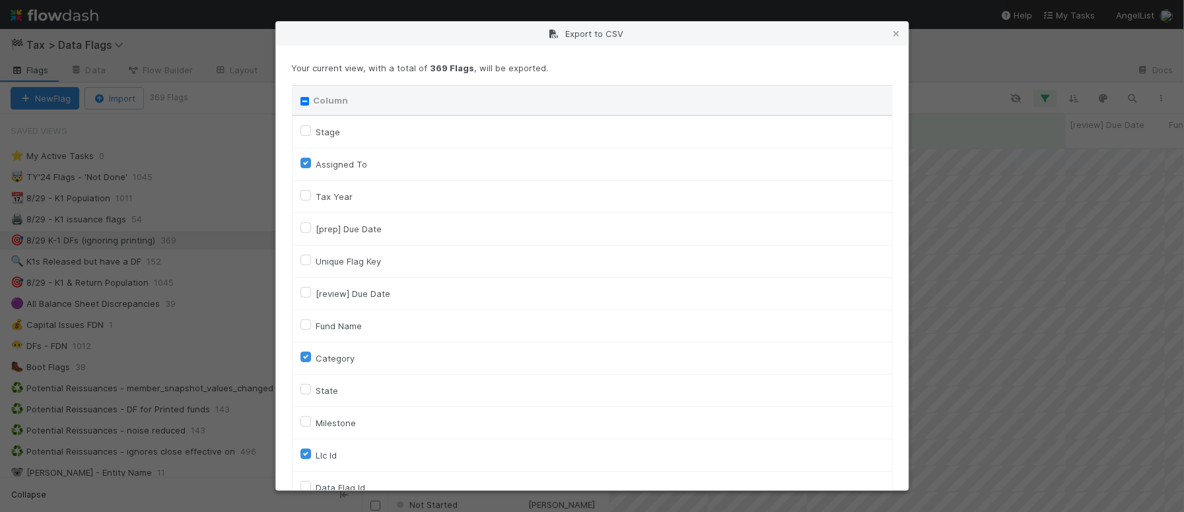
click at [348, 261] on label "Unique Flag Key" at bounding box center [348, 262] width 65 height 16
click at [311, 261] on input "Unique Flag Key" at bounding box center [305, 260] width 11 height 12
checkbox input "true"
click at [353, 335] on td "Fund Name" at bounding box center [592, 326] width 600 height 32
click at [345, 327] on label "Fund Name" at bounding box center [339, 326] width 46 height 16
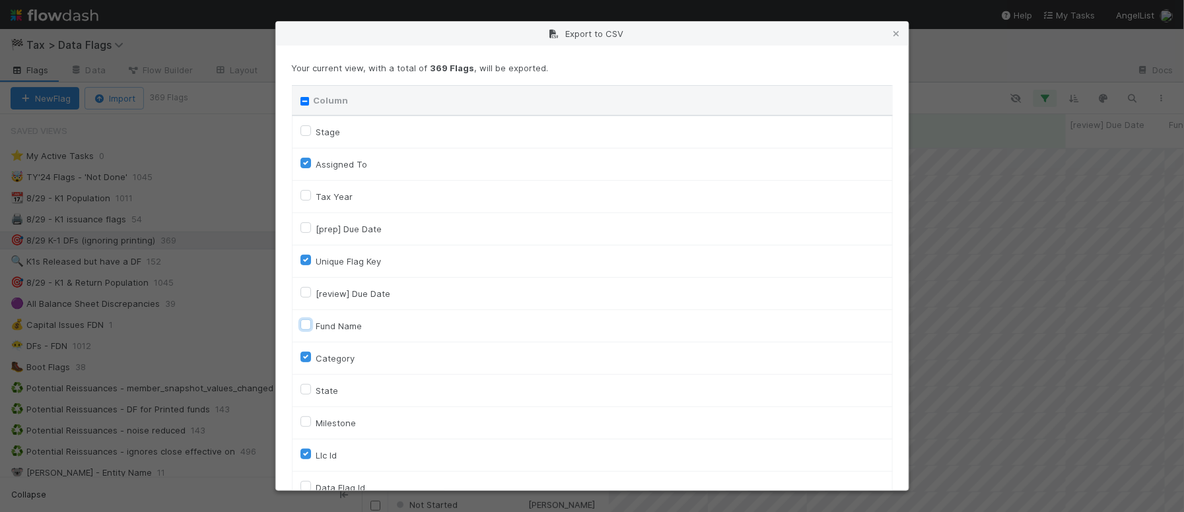
click at [311, 327] on input "Fund Name" at bounding box center [305, 324] width 11 height 12
checkbox input "true"
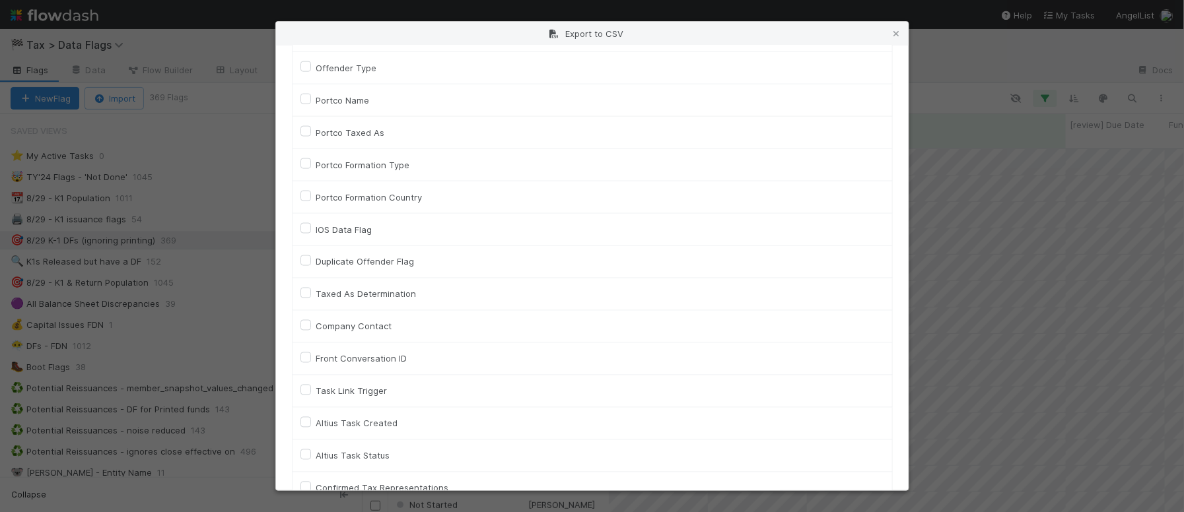
scroll to position [714, 0]
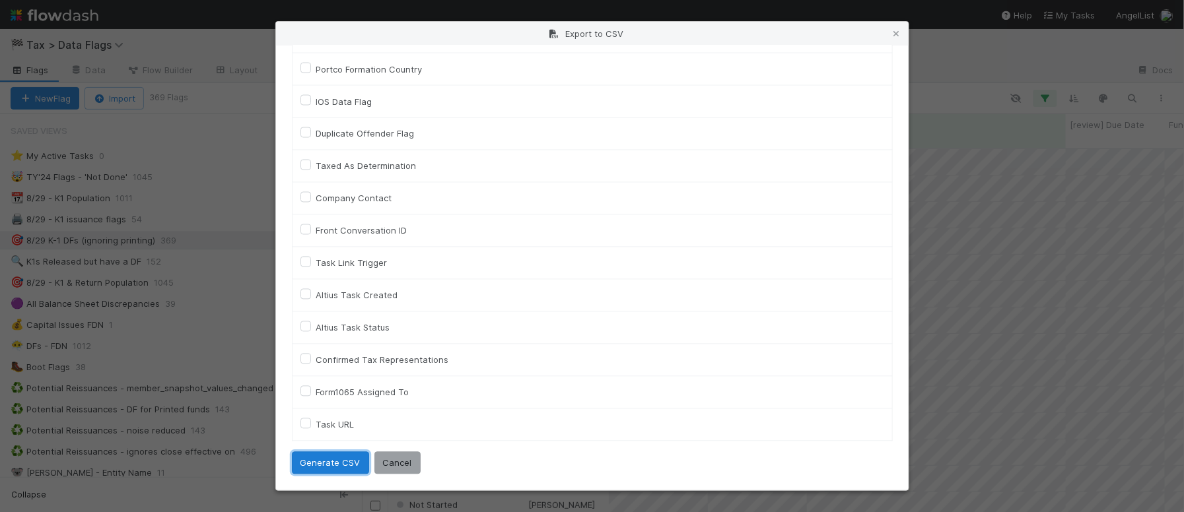
click at [327, 456] on button "Generate CSV" at bounding box center [330, 463] width 77 height 22
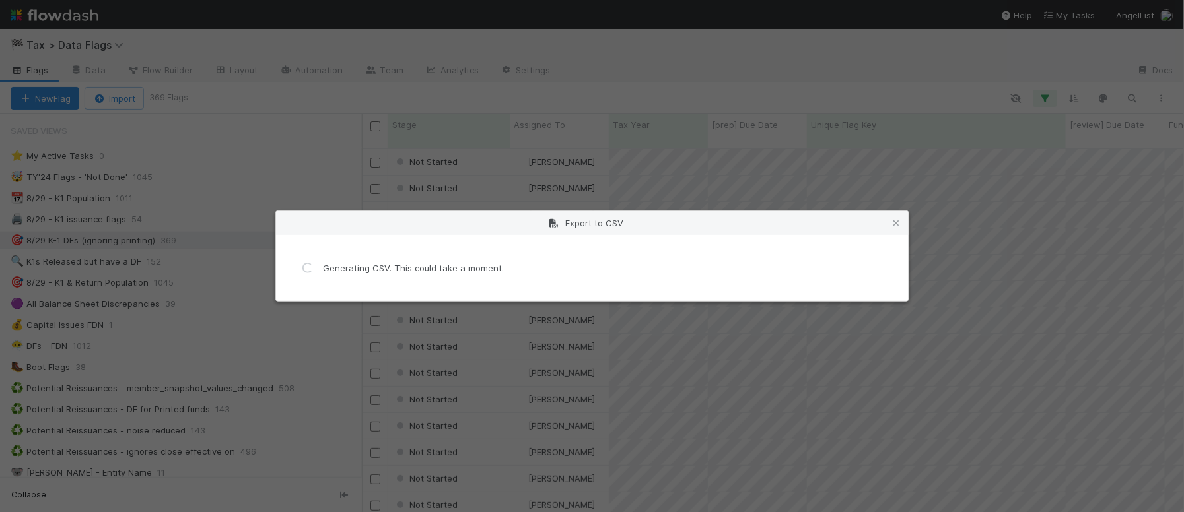
scroll to position [0, 0]
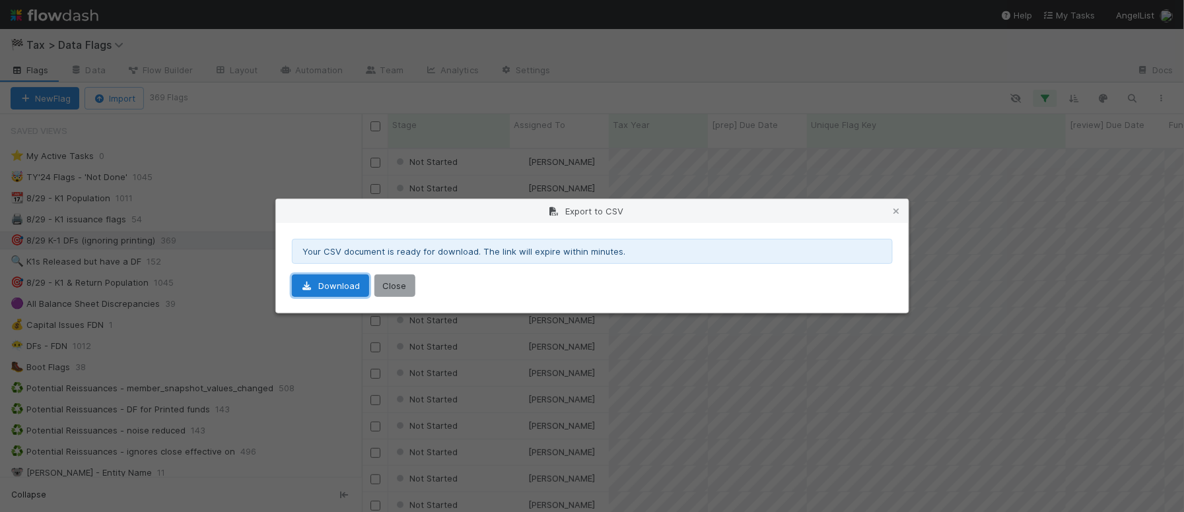
click at [339, 282] on link "Download" at bounding box center [330, 286] width 77 height 22
click at [897, 210] on icon at bounding box center [896, 211] width 13 height 9
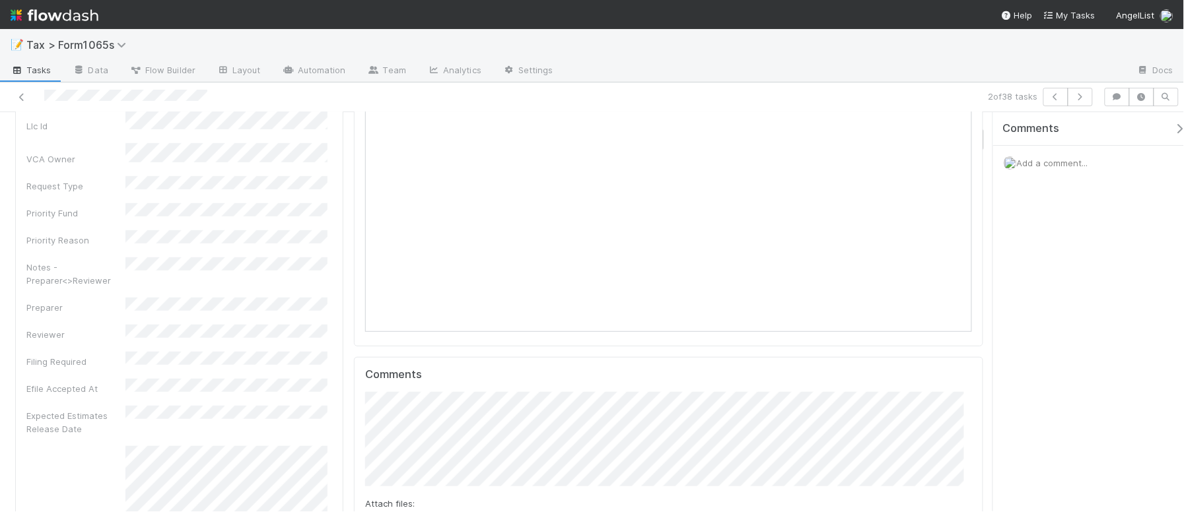
scroll to position [220, 0]
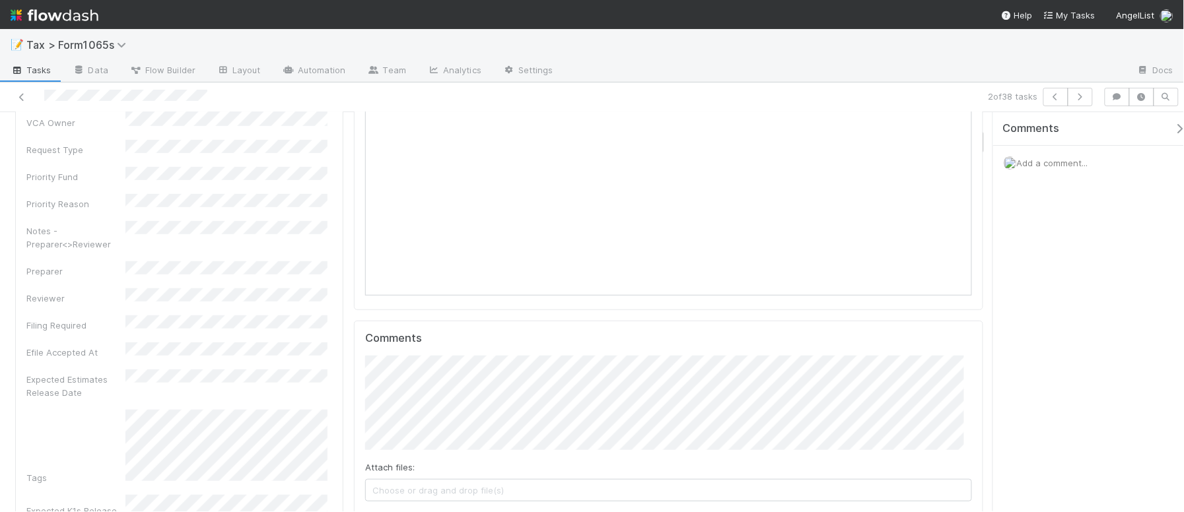
drag, startPoint x: 981, startPoint y: 139, endPoint x: 980, endPoint y: 149, distance: 9.9
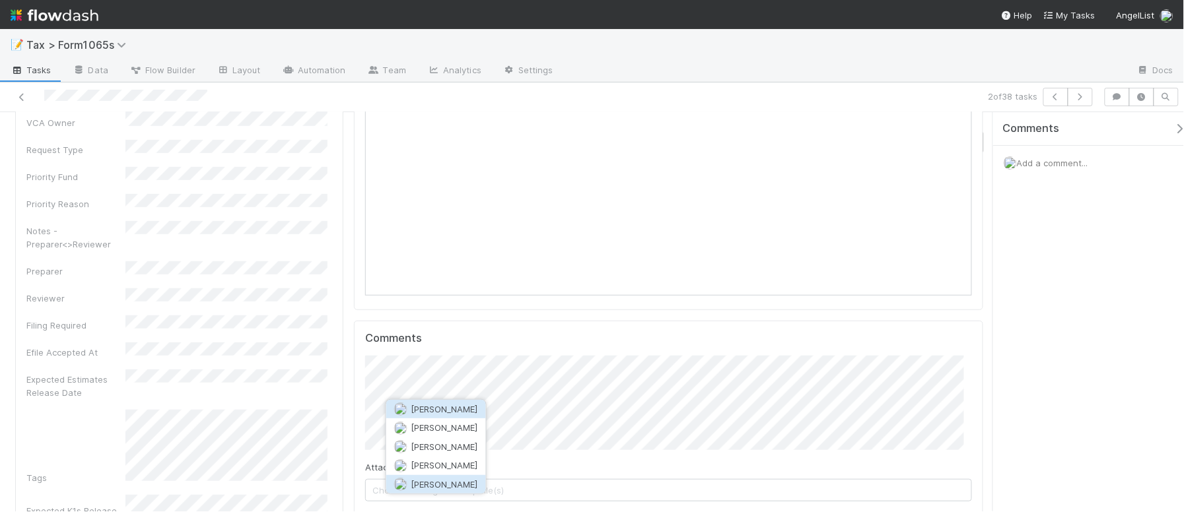
click at [431, 485] on span "Michael Binck" at bounding box center [444, 484] width 67 height 11
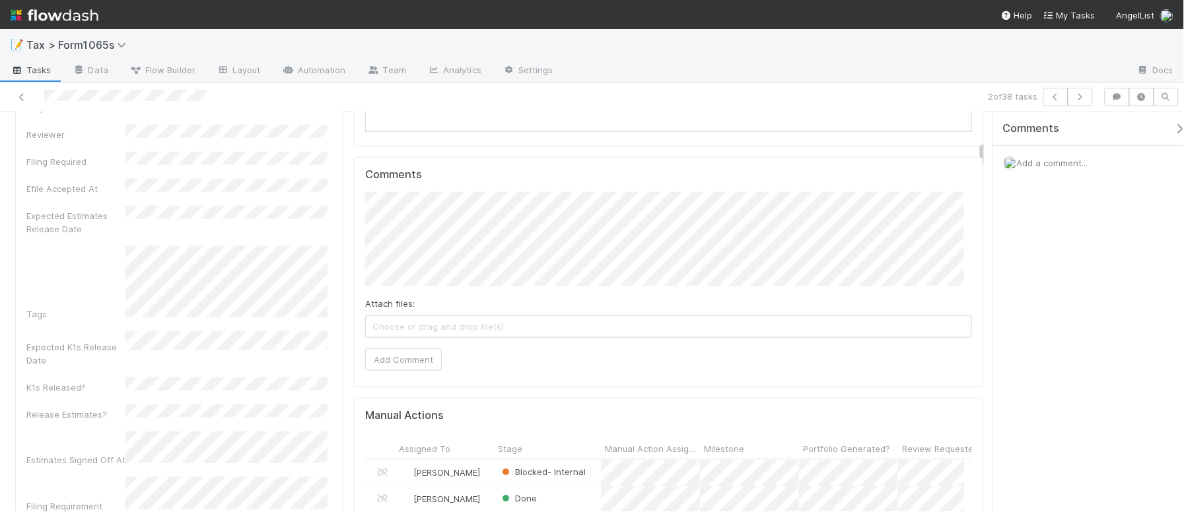
scroll to position [385, 0]
click at [417, 358] on button "Add Comment" at bounding box center [403, 358] width 77 height 22
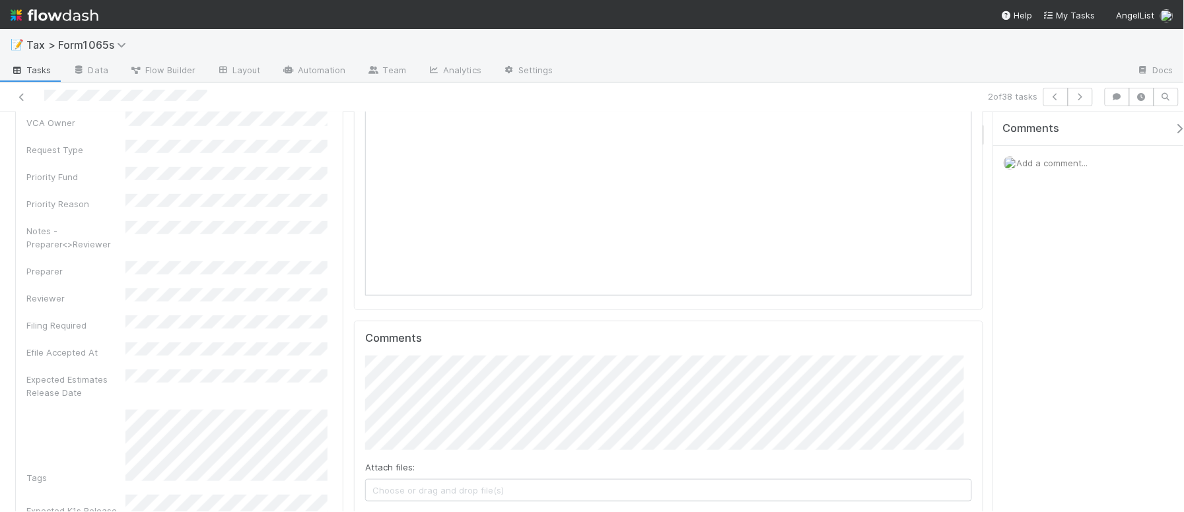
scroll to position [0, 0]
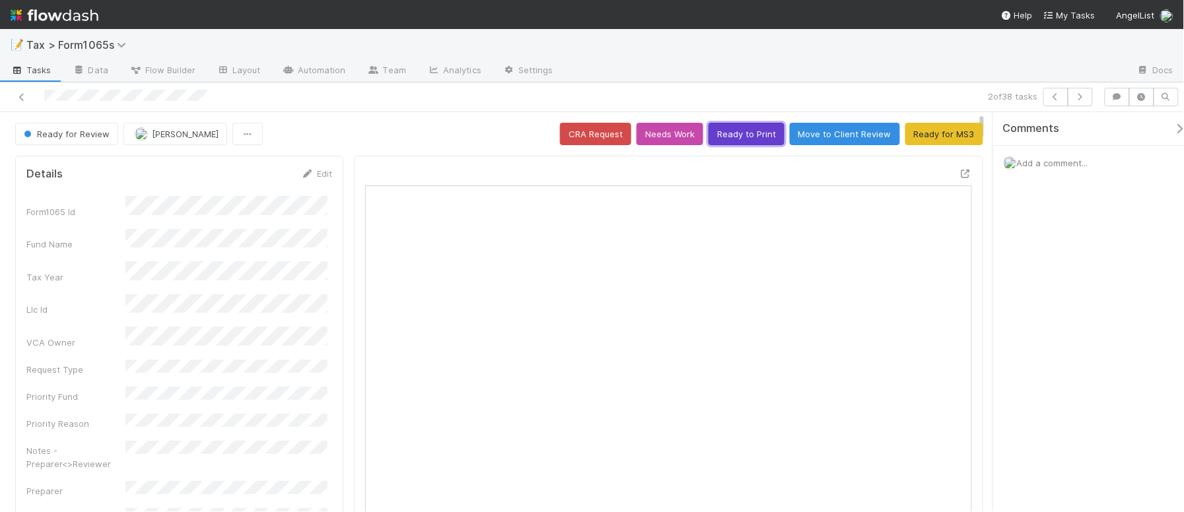
click at [724, 136] on button "Ready to Print" at bounding box center [746, 134] width 76 height 22
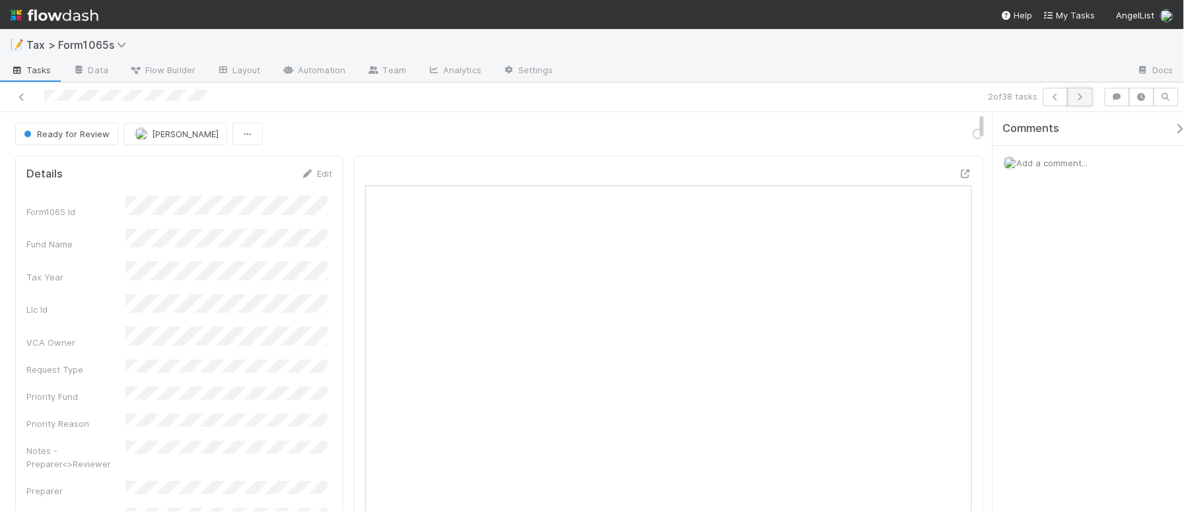
click at [1079, 98] on icon "button" at bounding box center [1079, 97] width 13 height 8
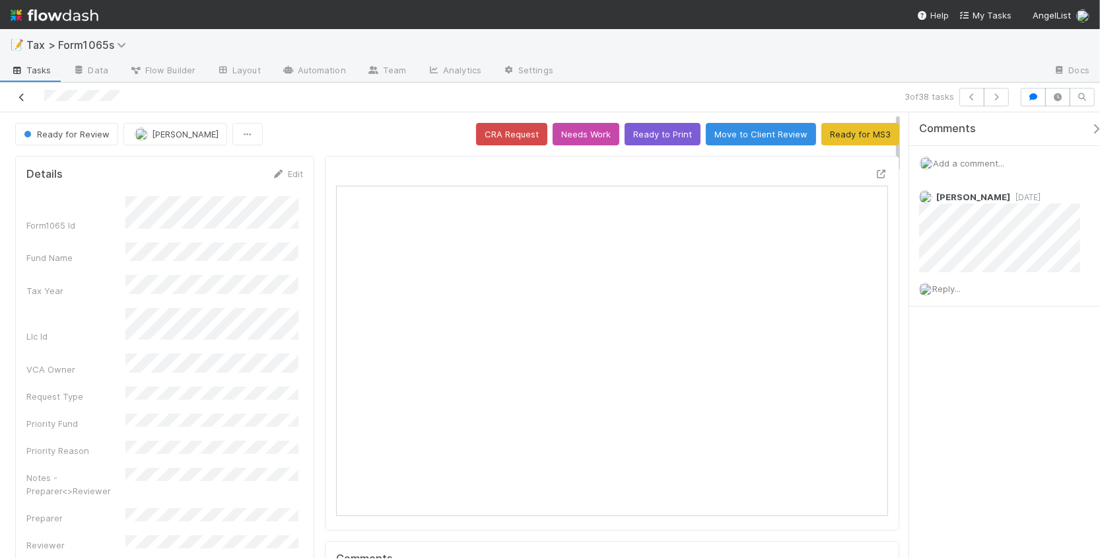
click at [22, 96] on icon at bounding box center [21, 97] width 13 height 9
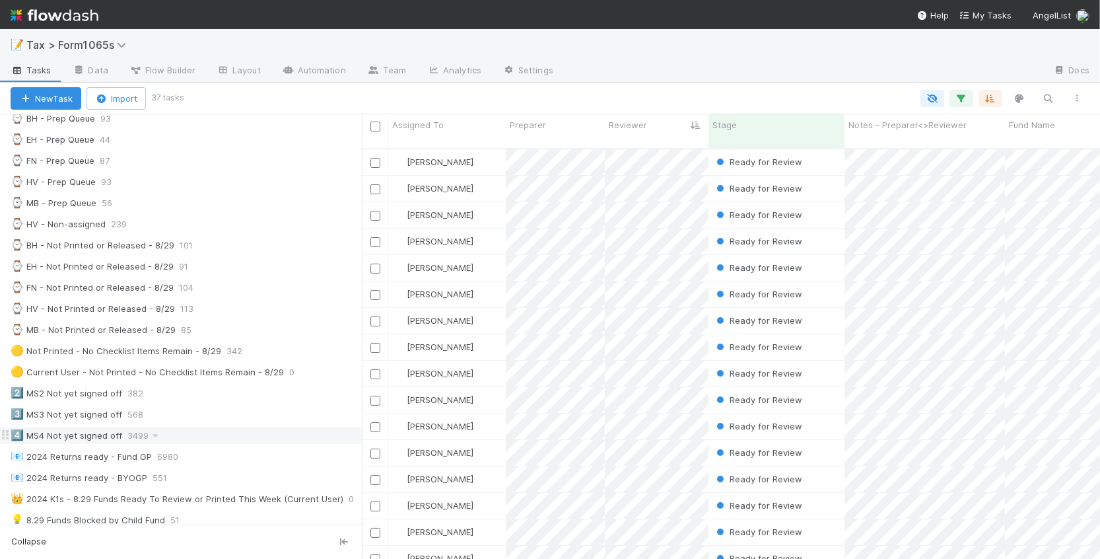
scroll to position [330, 0]
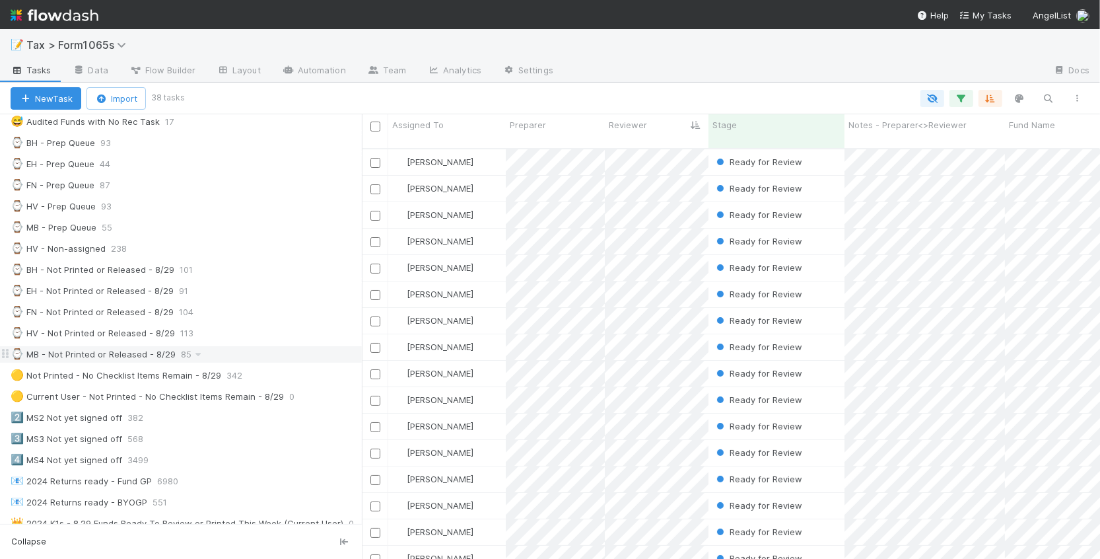
click at [254, 362] on div "⌚ MB - Not Printed or Released - 8/29 85" at bounding box center [186, 354] width 351 height 17
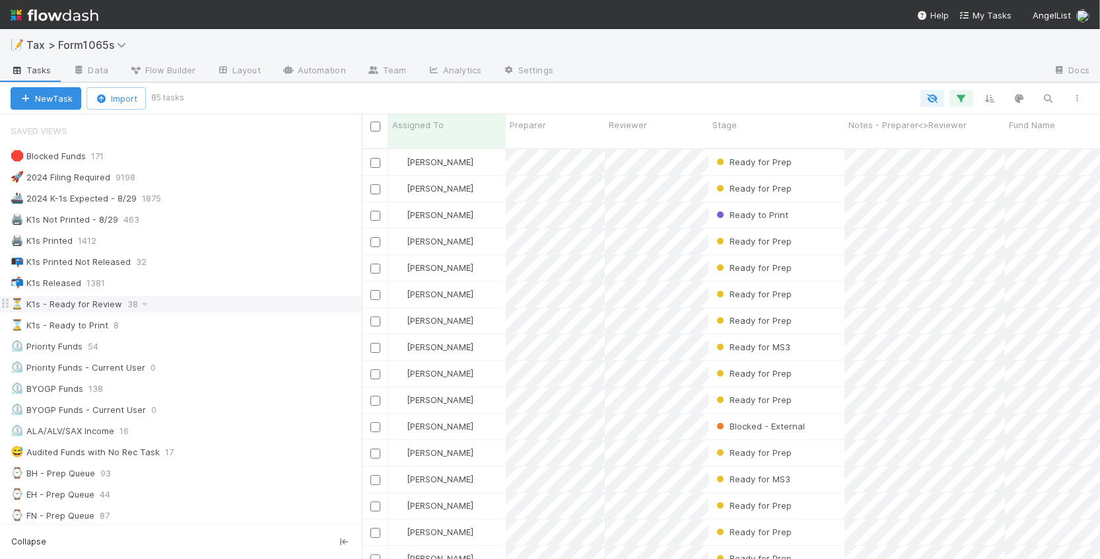
click at [233, 308] on div "⏳ K1s - Ready for Review 38" at bounding box center [186, 304] width 351 height 17
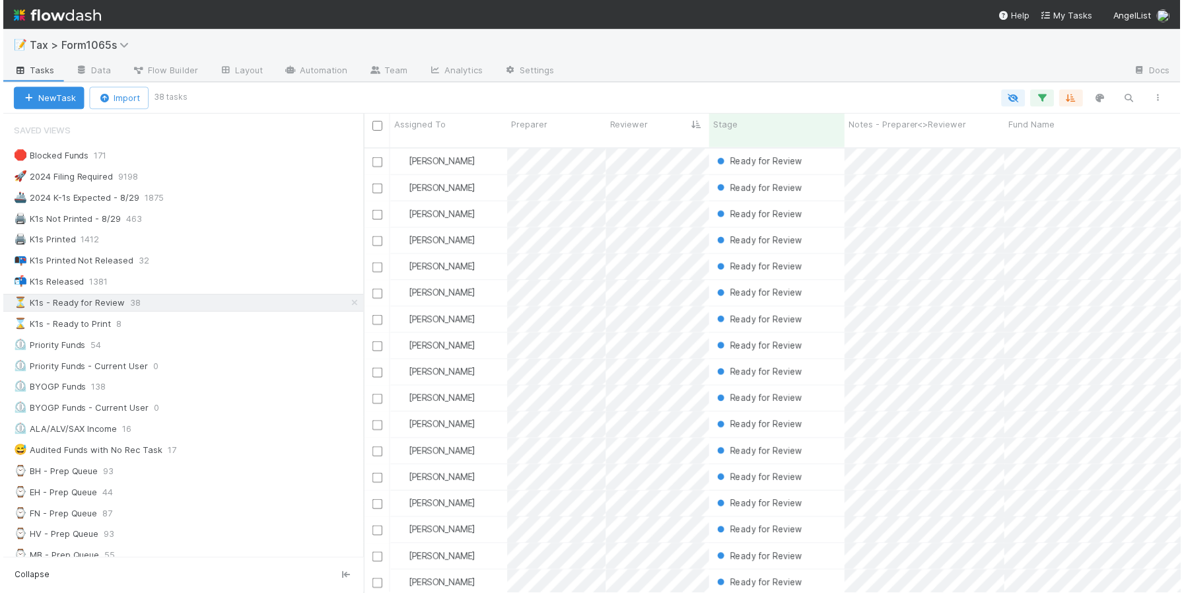
scroll to position [13, 13]
click at [712, 179] on div at bounding box center [592, 296] width 1184 height 593
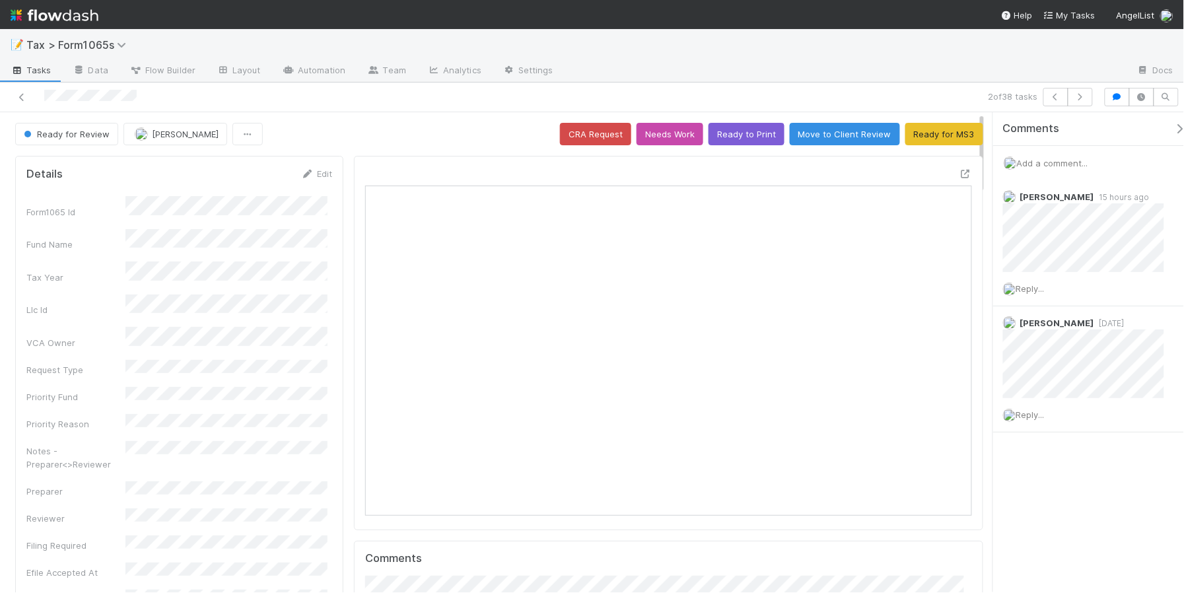
scroll to position [255, 586]
click at [926, 134] on button "Ready for MS3" at bounding box center [944, 134] width 78 height 22
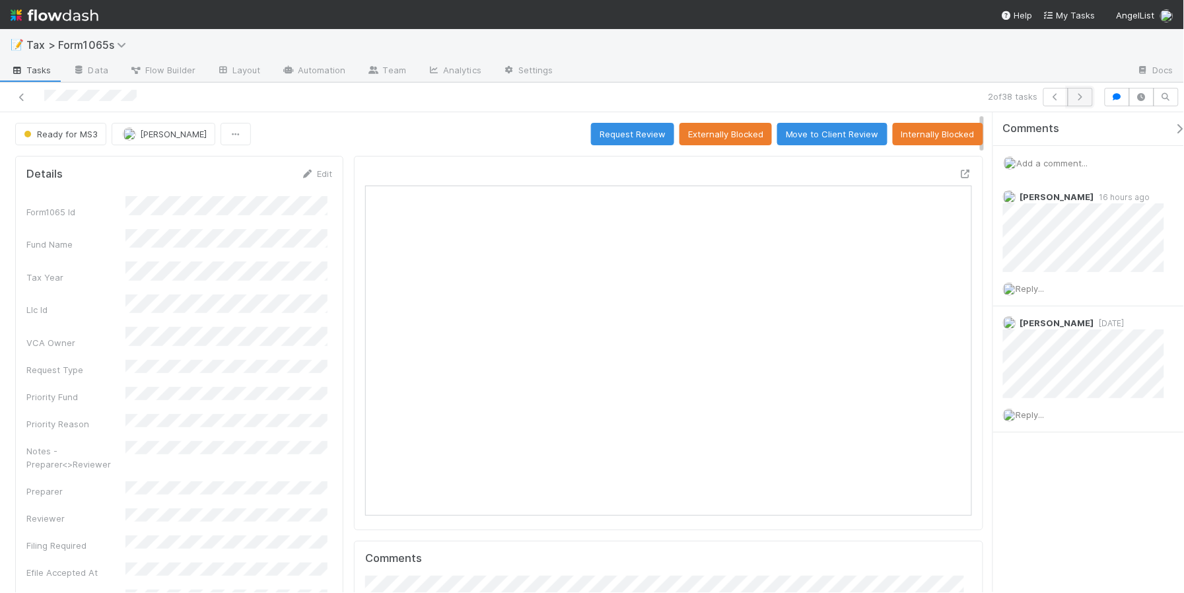
click at [1080, 100] on icon "button" at bounding box center [1079, 97] width 13 height 8
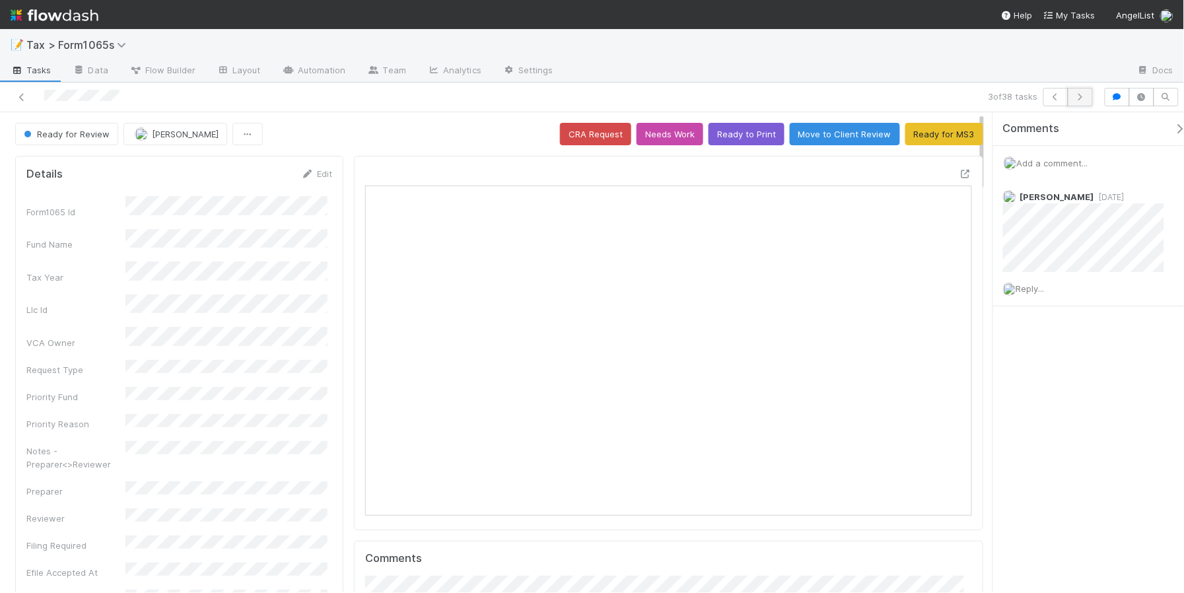
click at [1078, 93] on icon "button" at bounding box center [1079, 97] width 13 height 8
click at [918, 137] on button "Ready for MS3" at bounding box center [944, 134] width 78 height 22
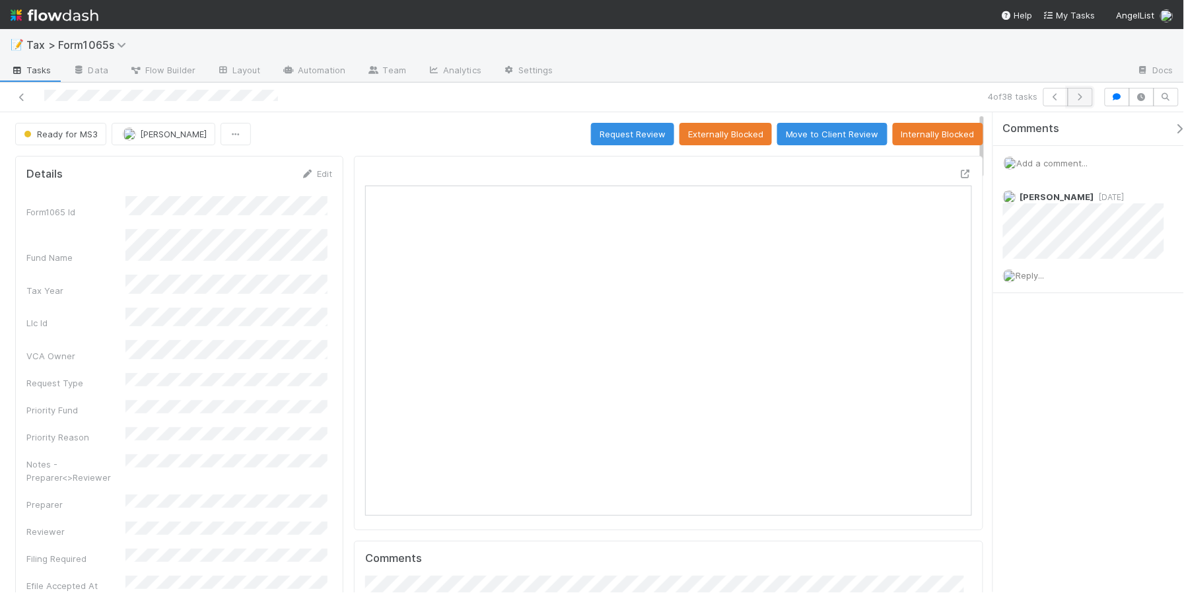
click at [1081, 99] on icon "button" at bounding box center [1079, 97] width 13 height 8
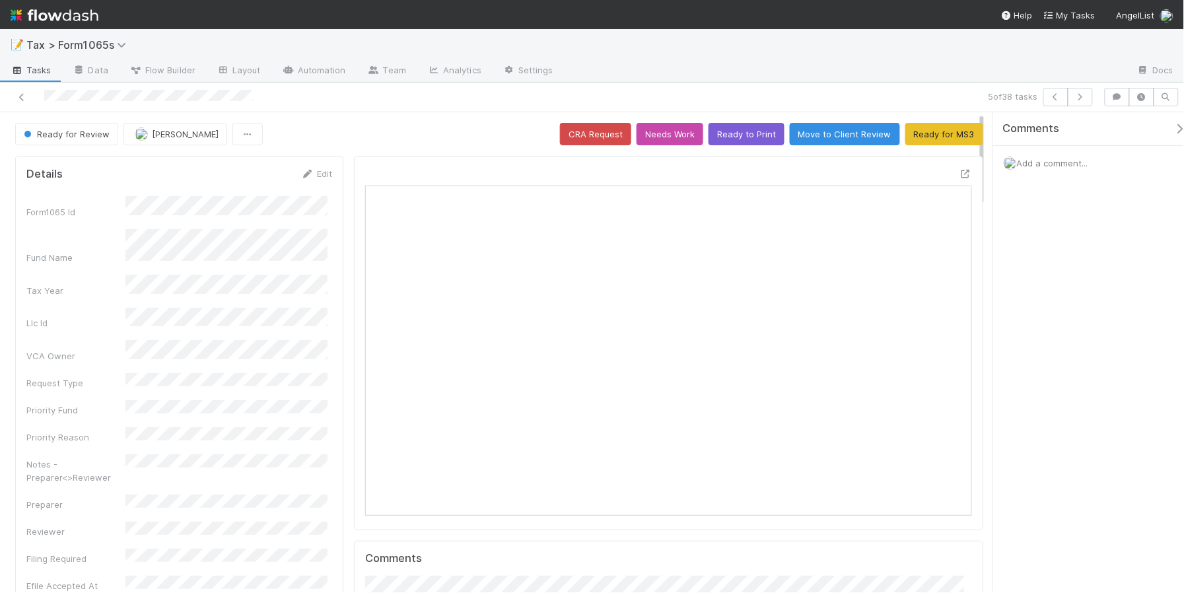
scroll to position [255, 289]
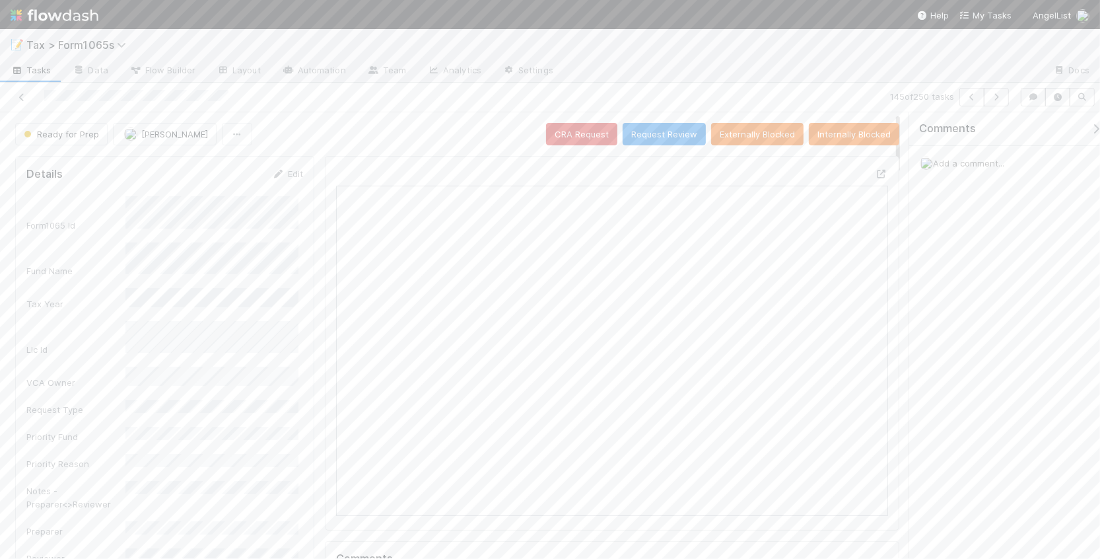
scroll to position [12, 12]
